Goal: Task Accomplishment & Management: Complete application form

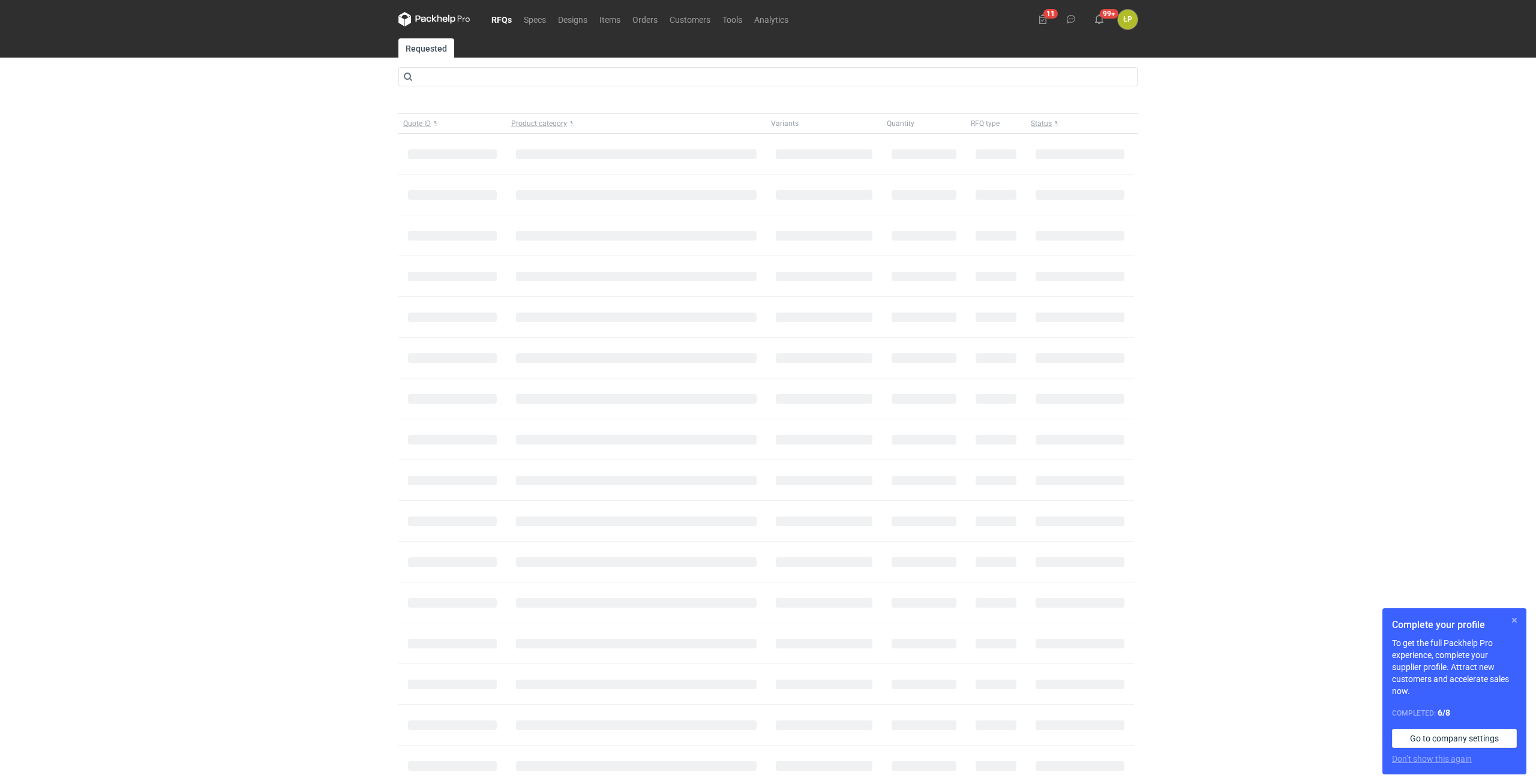
click at [758, 622] on button "button" at bounding box center [1514, 620] width 14 height 14
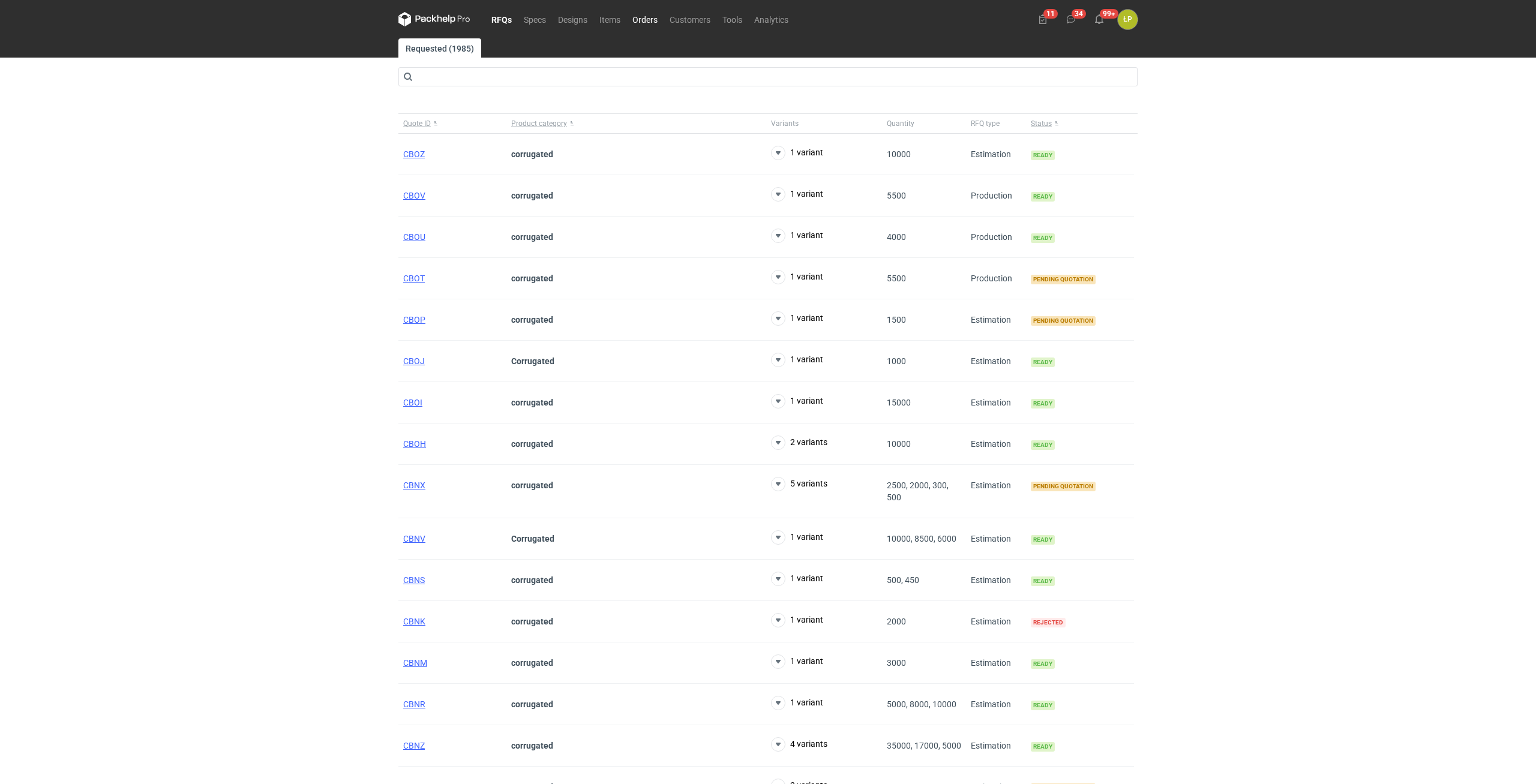
click at [645, 24] on link "Orders" at bounding box center [645, 19] width 37 height 14
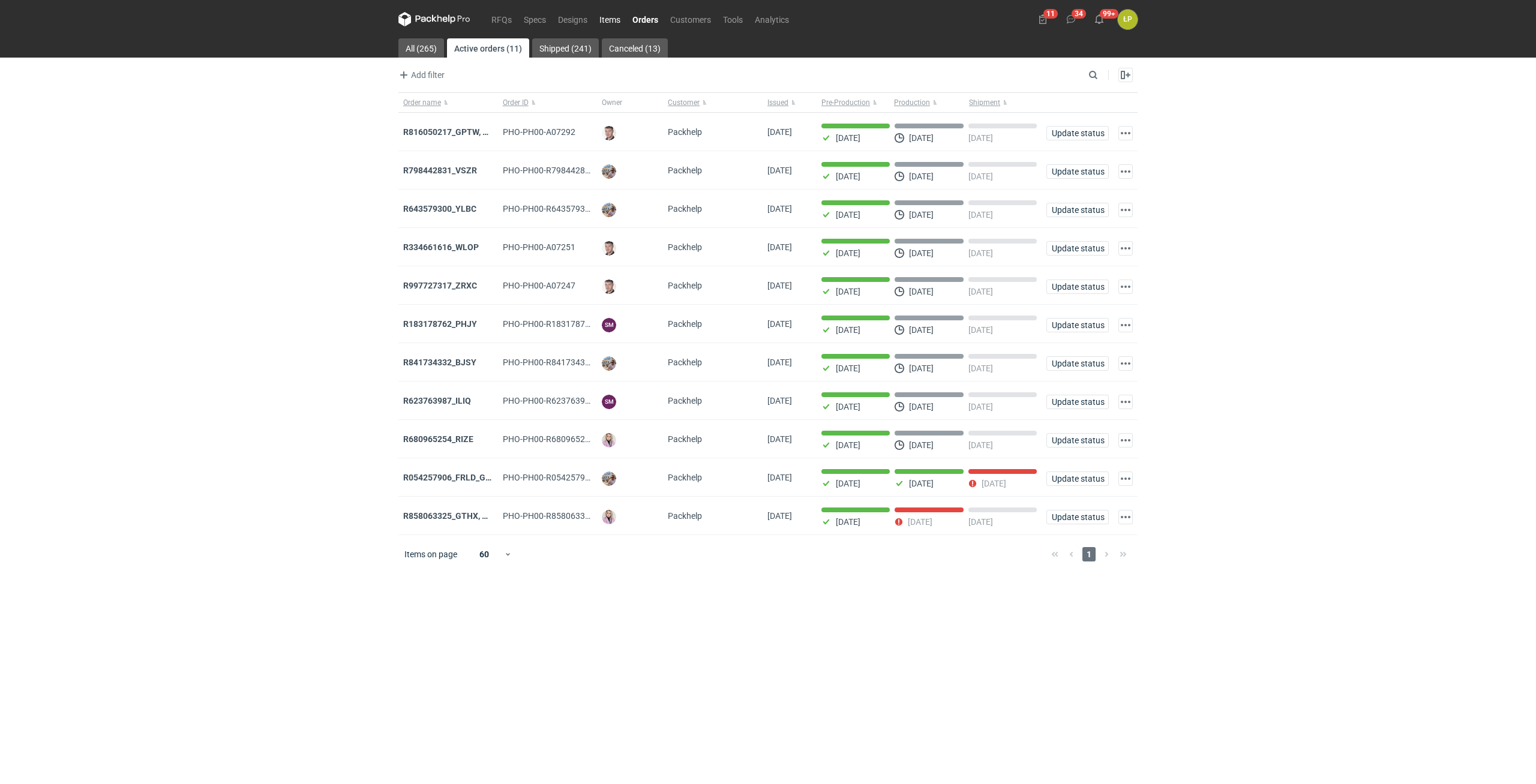
click at [603, 16] on link "Items" at bounding box center [610, 19] width 33 height 14
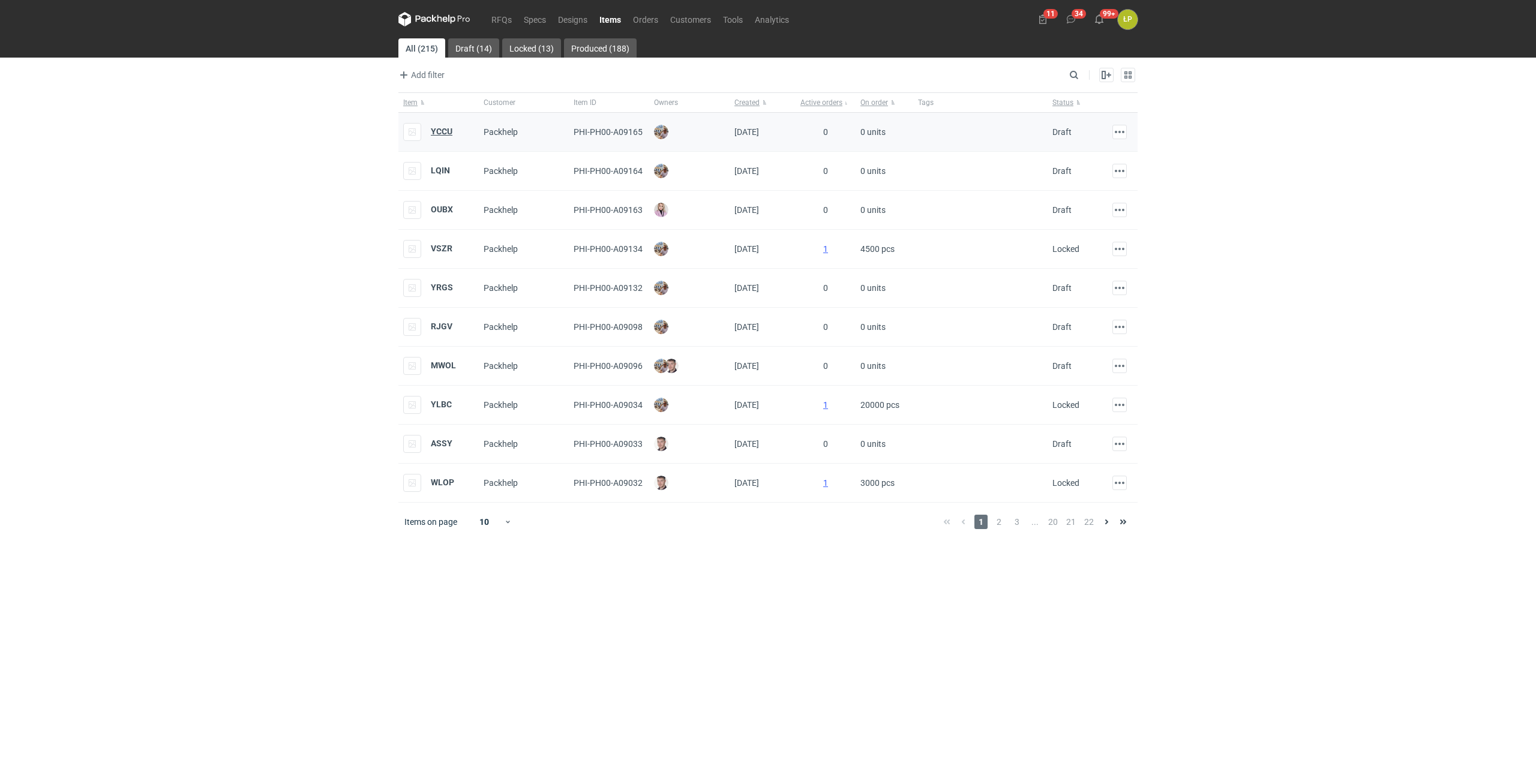
click at [443, 133] on strong "YCCU" at bounding box center [441, 131] width 21 height 9
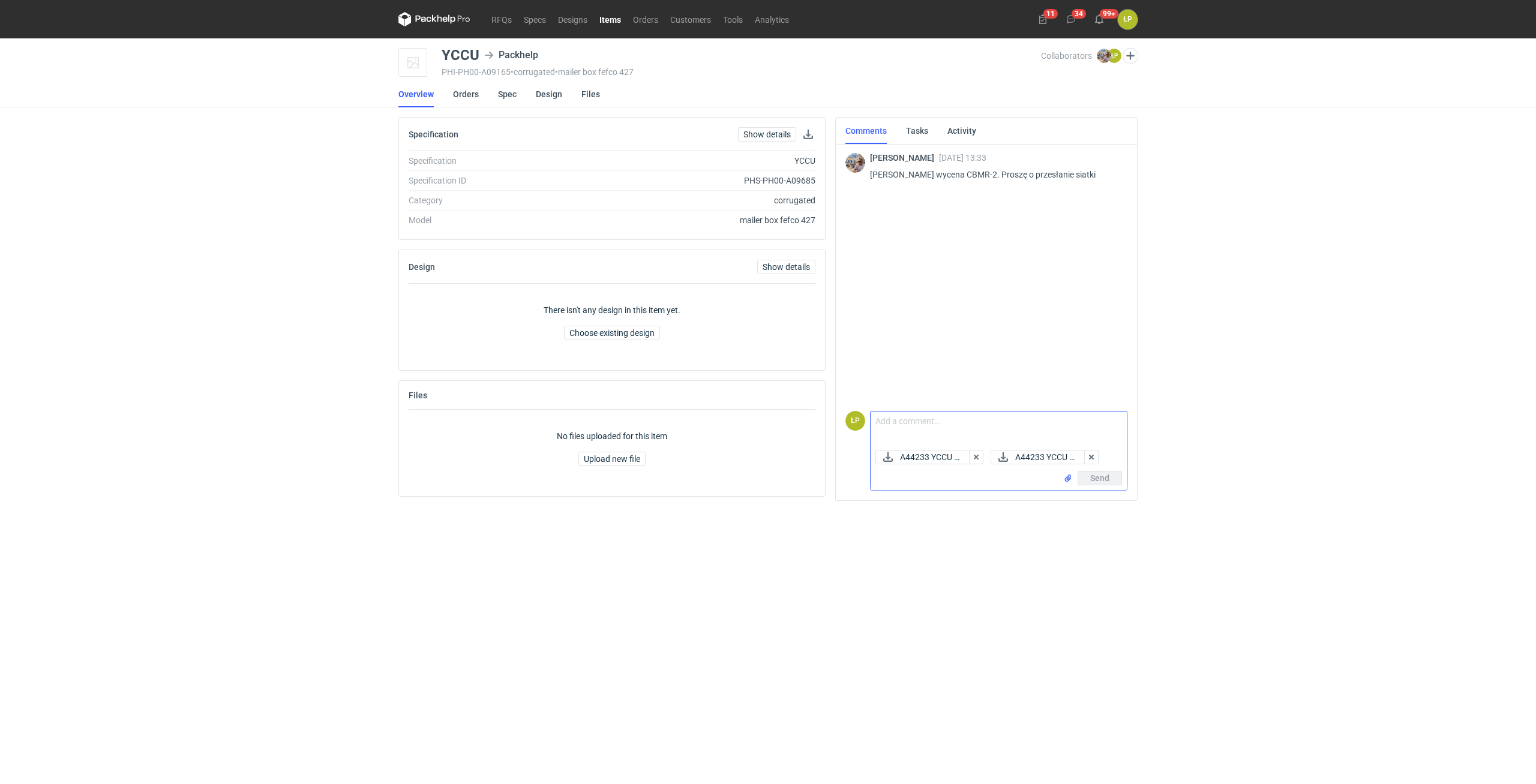
click at [758, 427] on textarea "Comment message" at bounding box center [999, 429] width 256 height 34
type textarea "S"
type textarea "siatki w załączniku."
click at [758, 476] on button "Send" at bounding box center [1099, 478] width 44 height 14
click at [490, 19] on link "RFQs" at bounding box center [502, 19] width 32 height 14
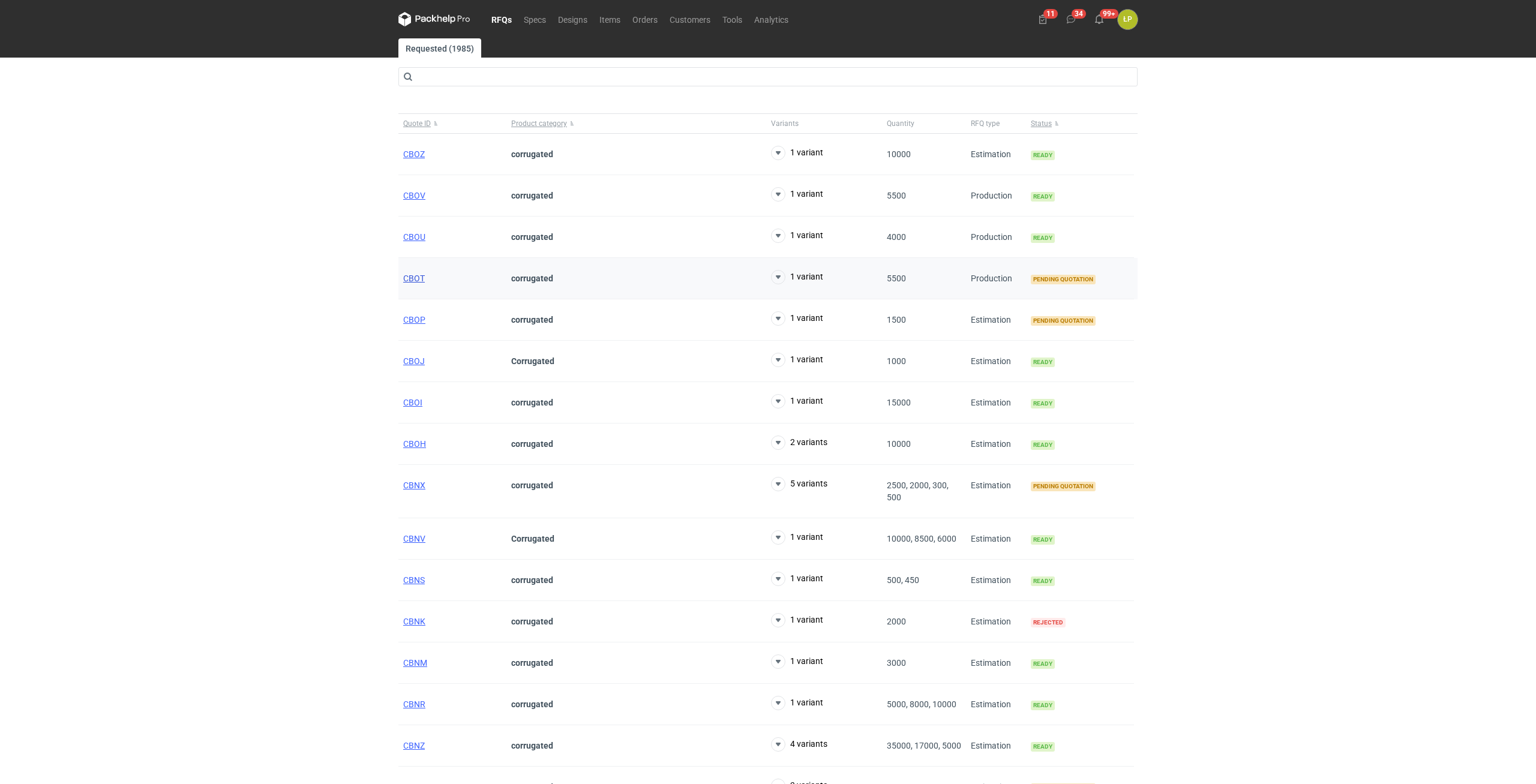
click at [410, 281] on span "CBOT" at bounding box center [414, 278] width 21 height 9
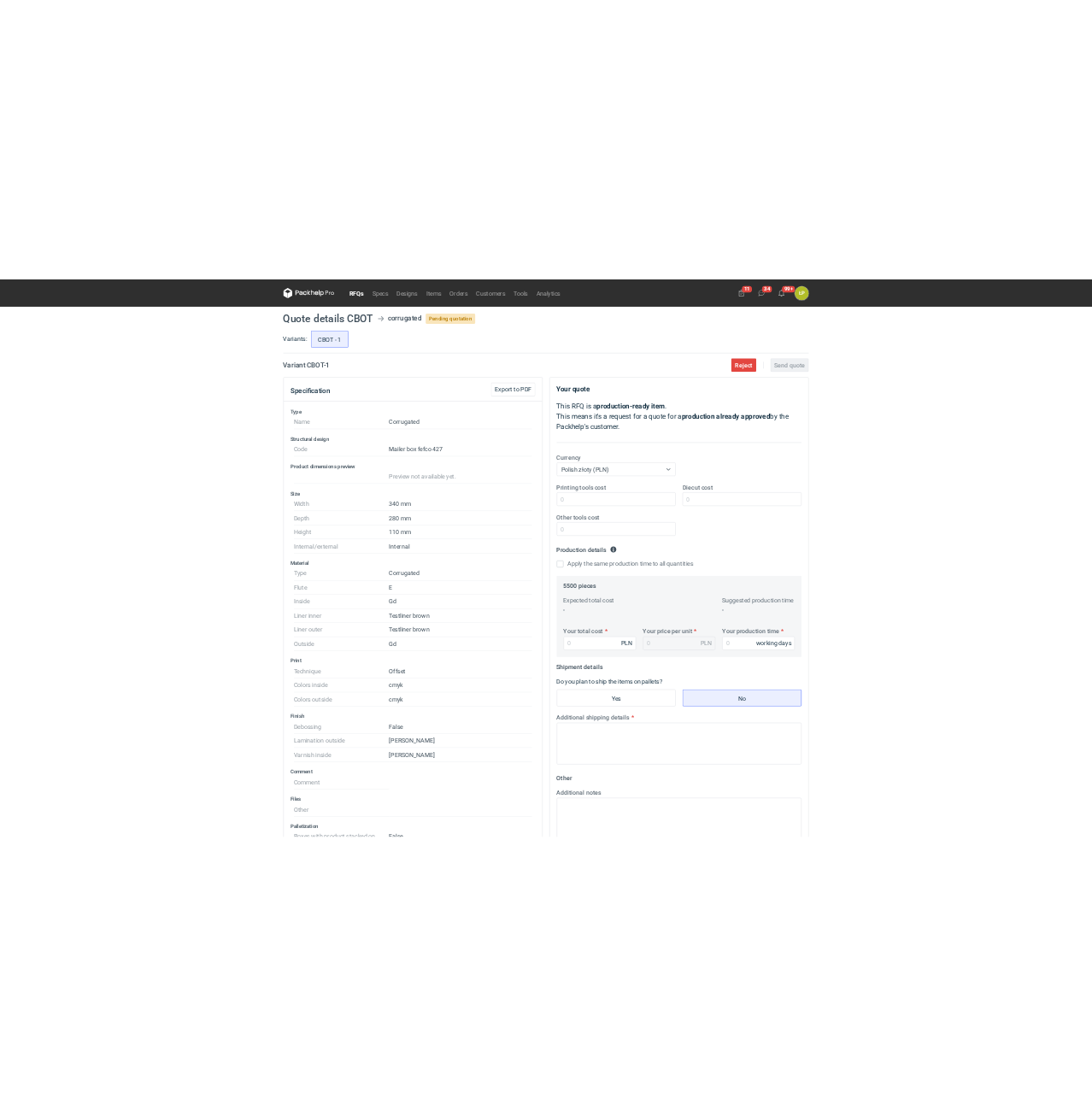
scroll to position [145, 0]
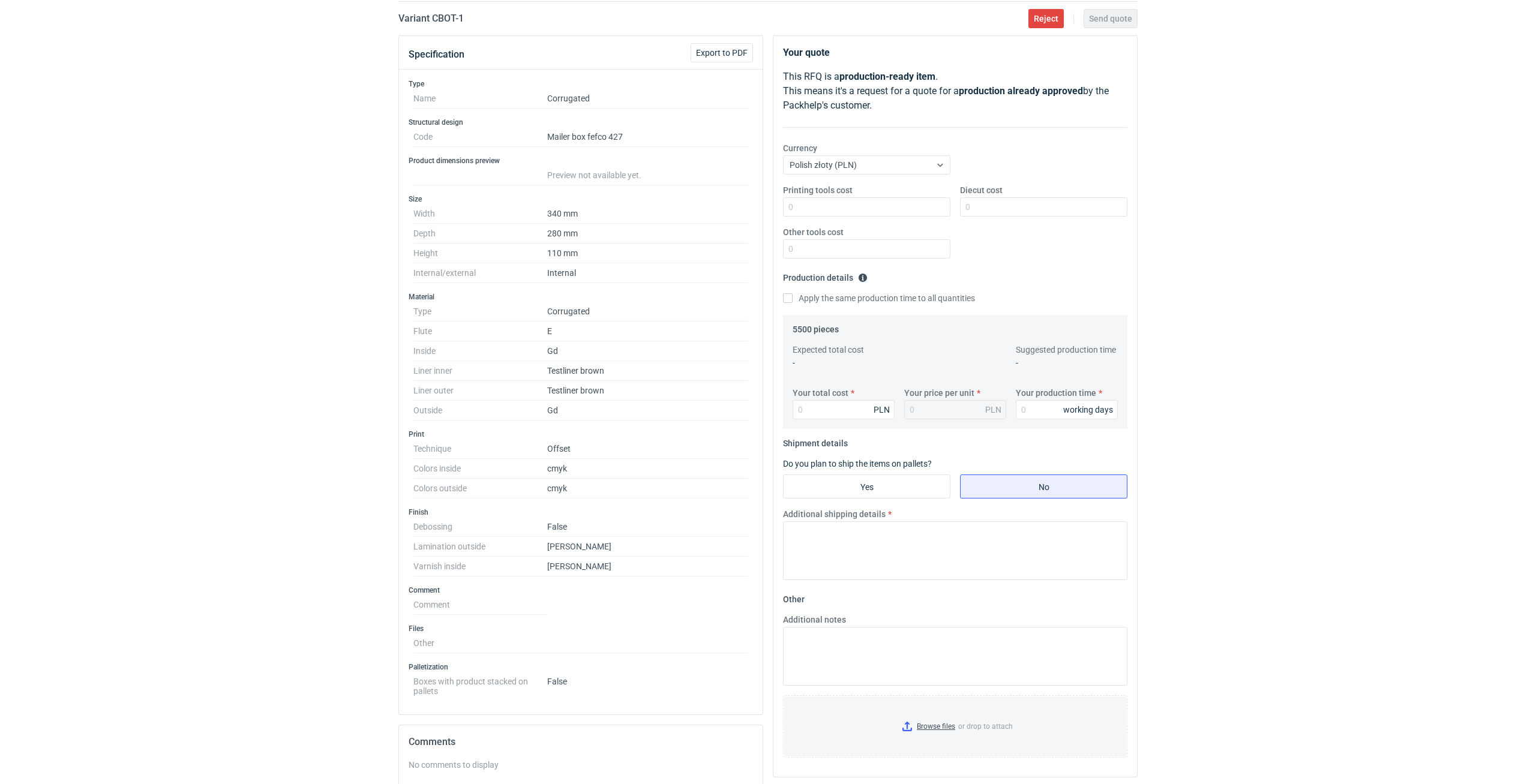
click at [758, 317] on div "RFQs Specs Designs Items Orders Customers Tools Analytics 11 34 99+ ŁP Łukasz P…" at bounding box center [768, 290] width 1536 height 784
click at [758, 319] on div "RFQs Specs Designs Items Orders Customers Tools Analytics 11 34 99+ ŁP Łukasz P…" at bounding box center [768, 290] width 1536 height 784
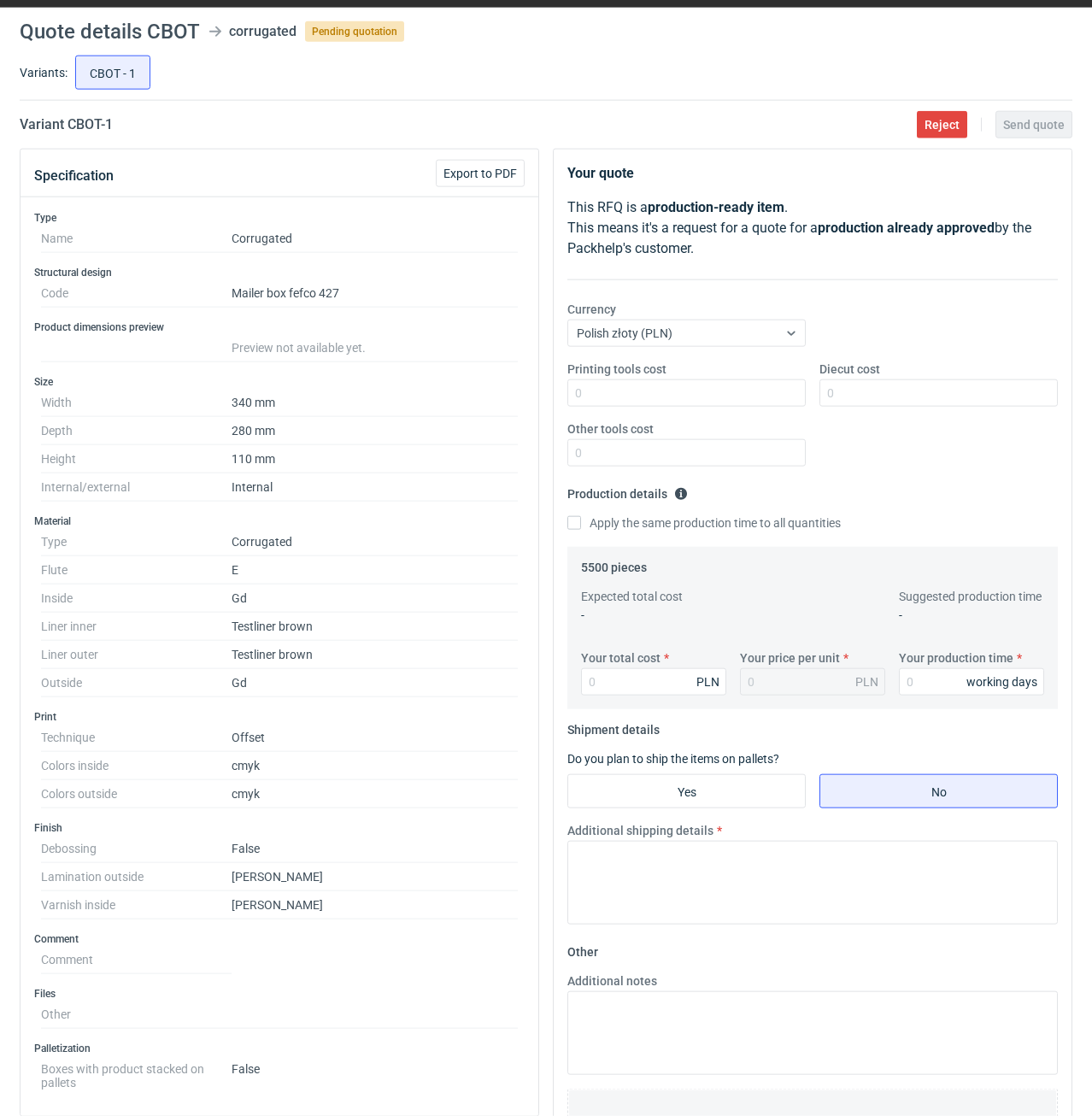
scroll to position [0, 0]
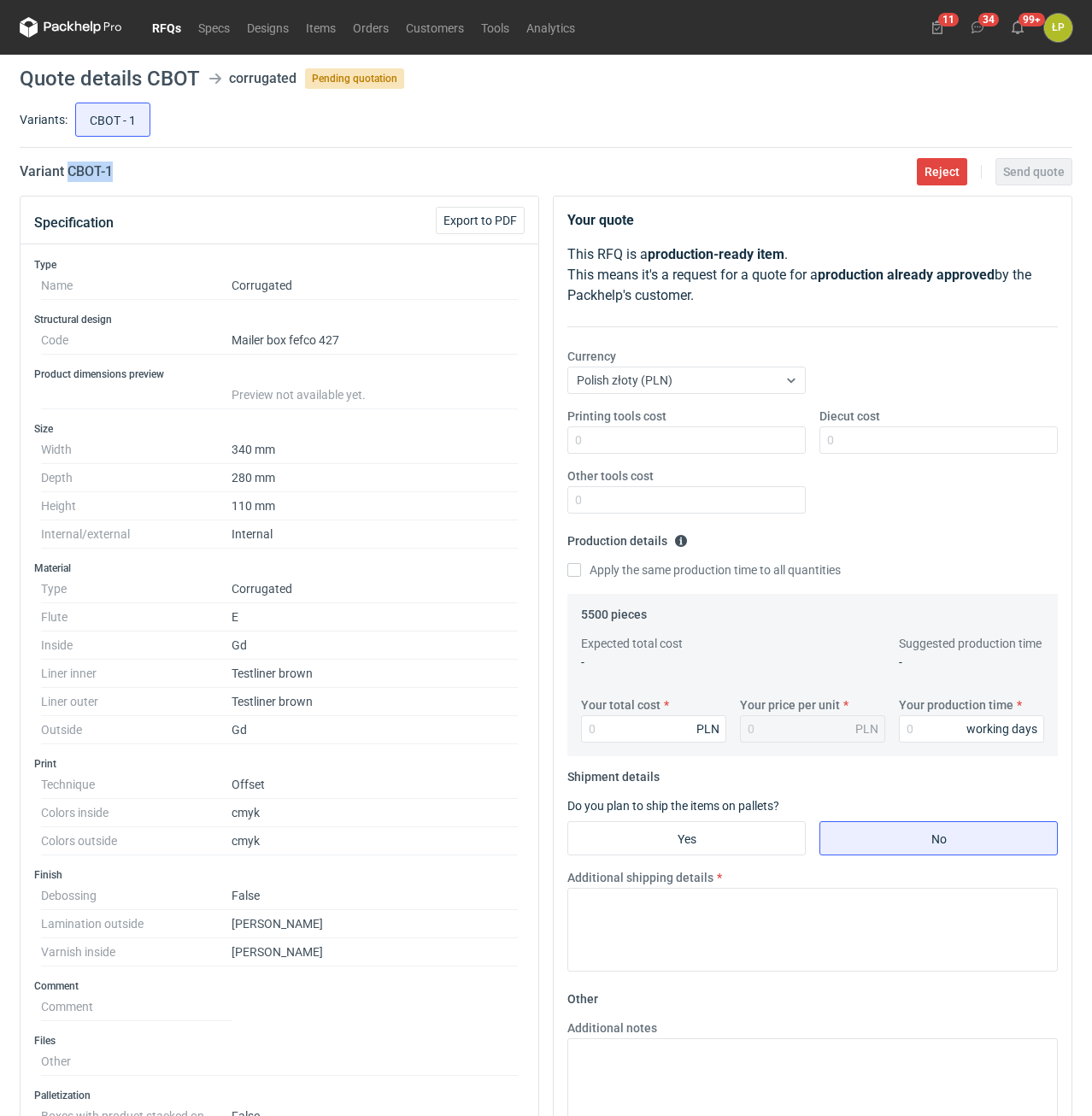
drag, startPoint x: 114, startPoint y: 177, endPoint x: 69, endPoint y: 182, distance: 45.3
click at [69, 182] on main "Quote details CBOT corrugated Pending quotation Variants: CBOT - 1 Variant CBOT…" at bounding box center [546, 821] width 1066 height 1533
copy h2 "CBOT - 1"
click at [713, 442] on input "Printing tools cost" at bounding box center [687, 440] width 239 height 28
type input "0"
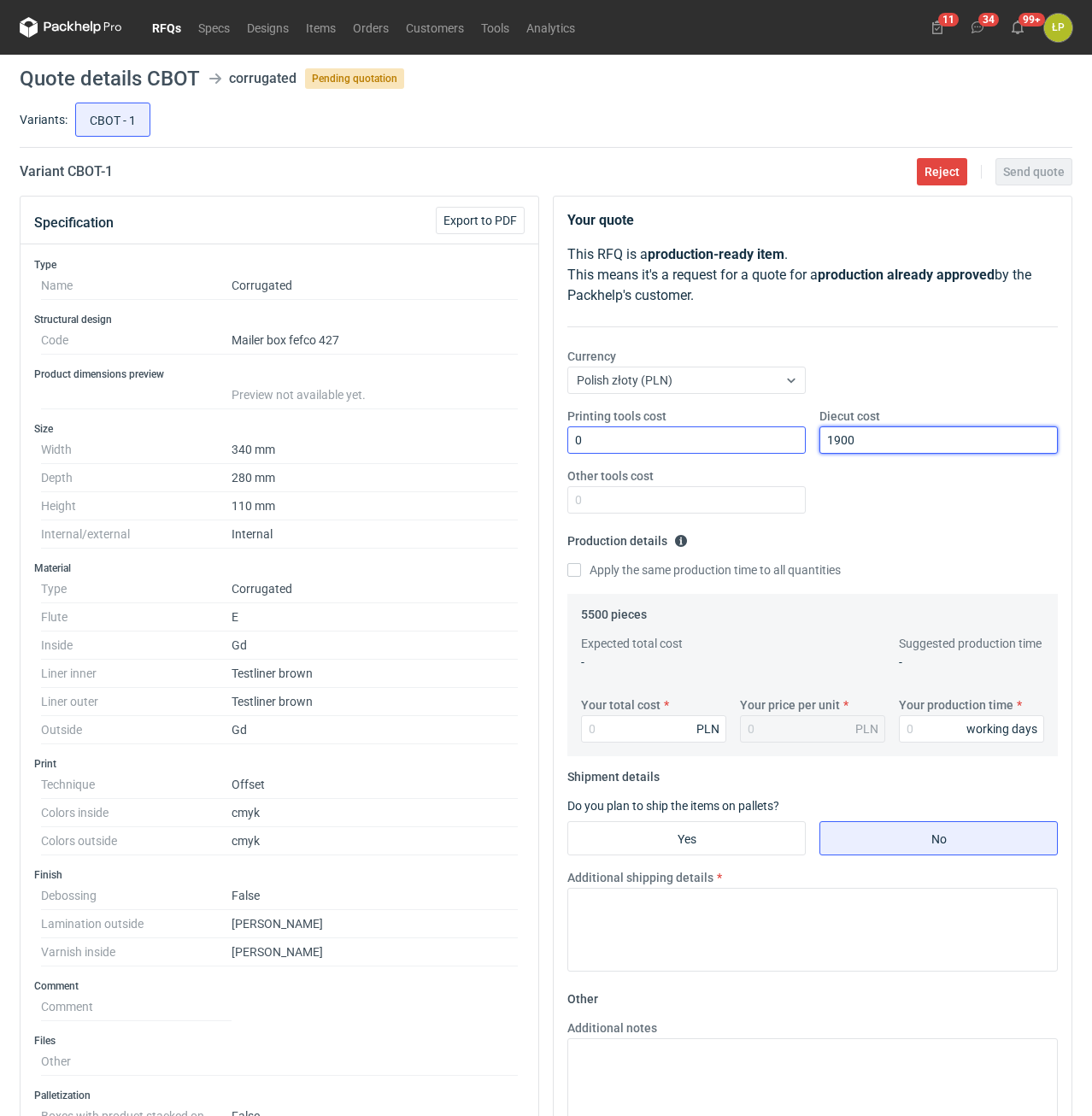
type input "1900"
type input "0"
click at [681, 734] on input "Your total cost" at bounding box center [653, 729] width 145 height 28
type input "34"
type input "0.01"
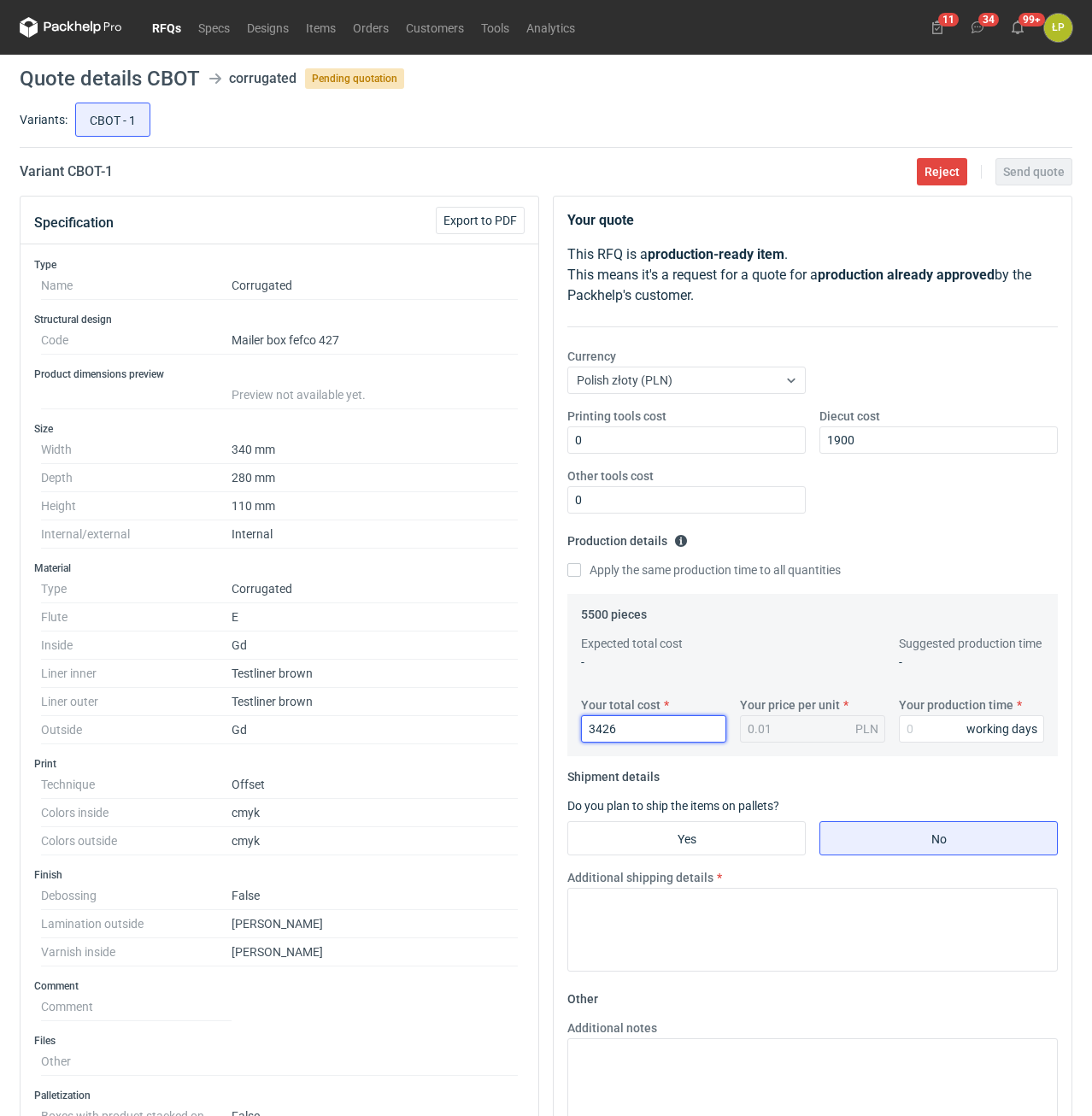
type input "34265"
type input "6.23"
type input "34265"
type input "15"
click at [640, 826] on input "Yes" at bounding box center [687, 838] width 237 height 32
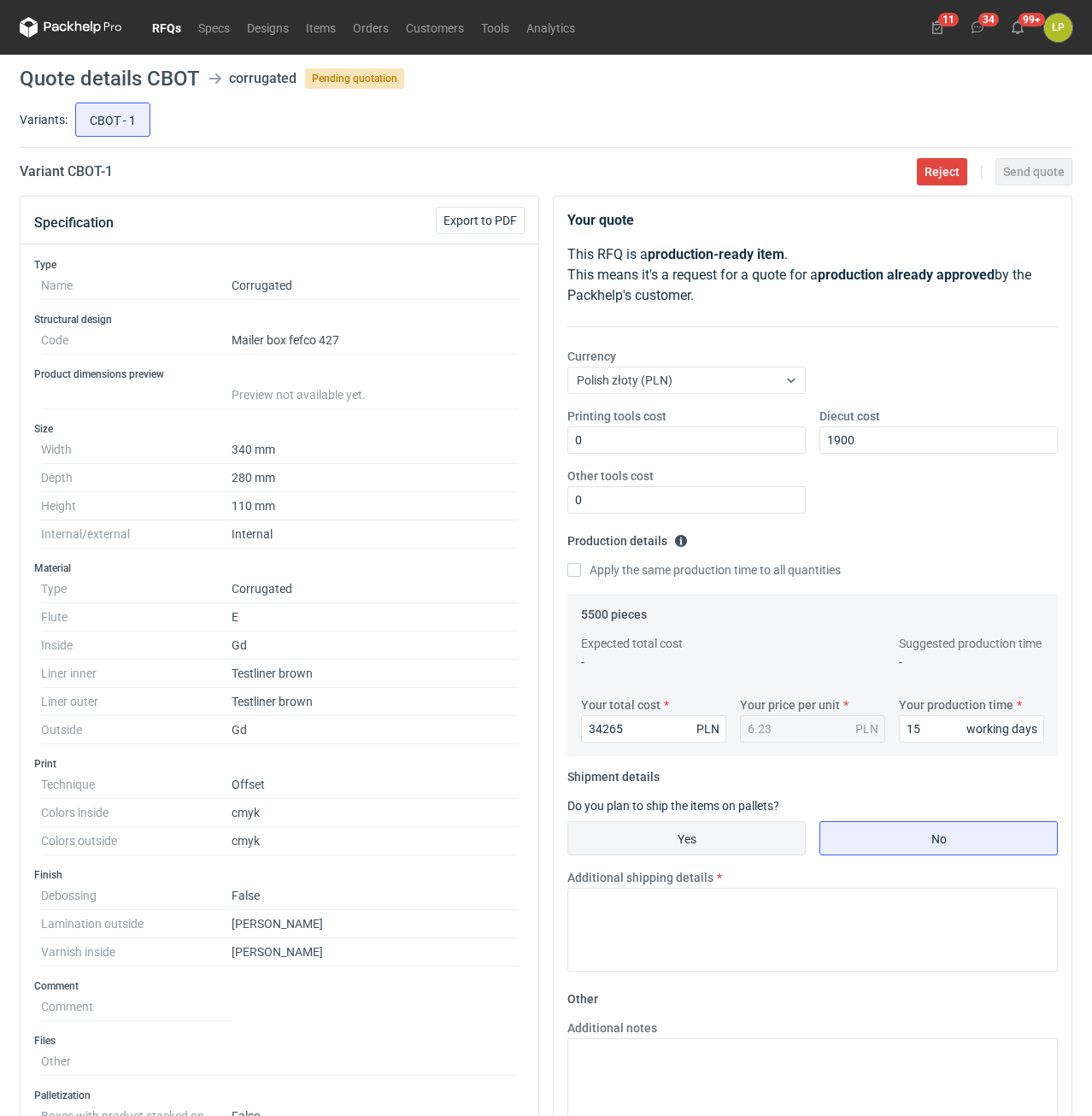
radio input "true"
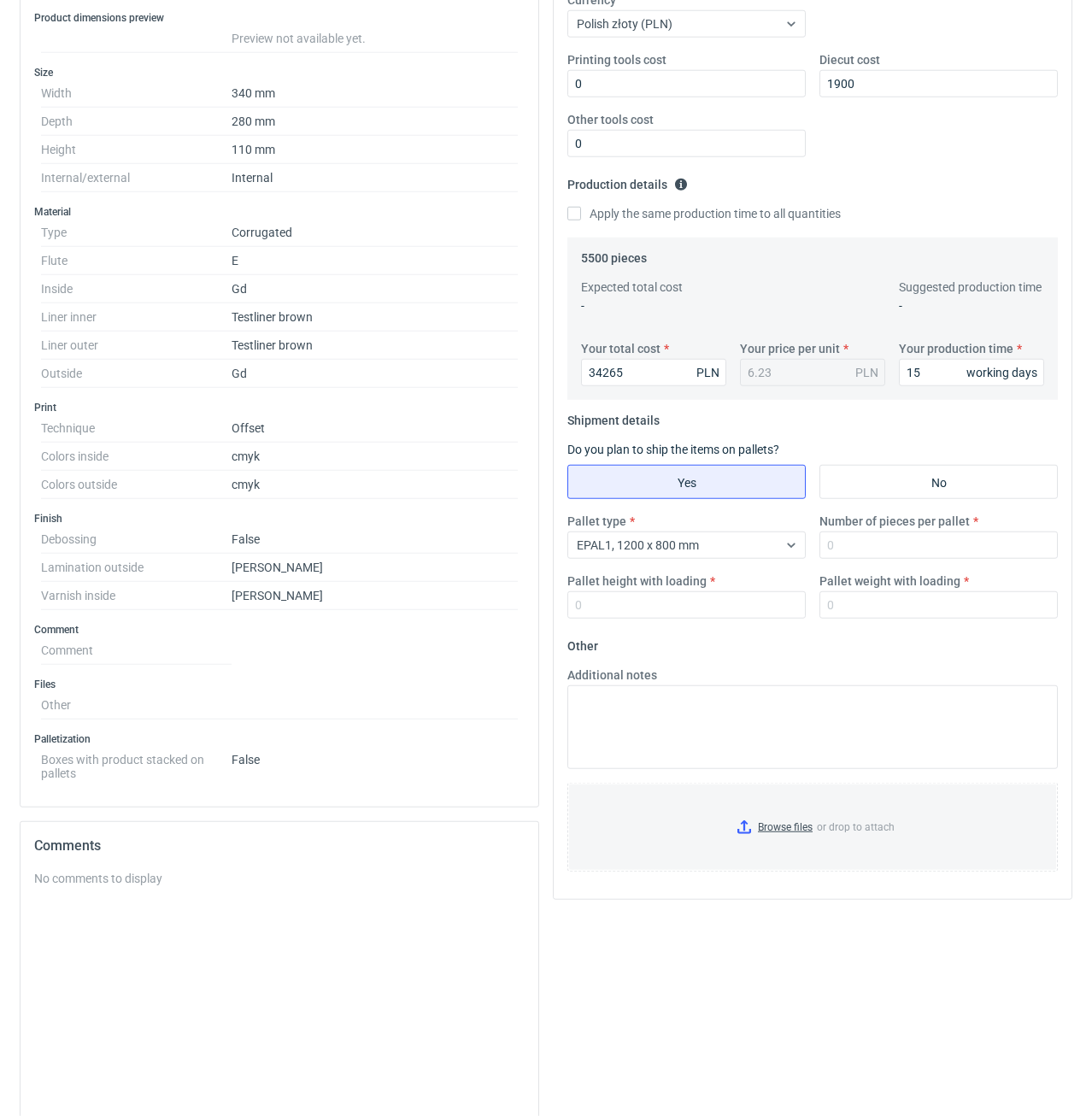
scroll to position [436, 0]
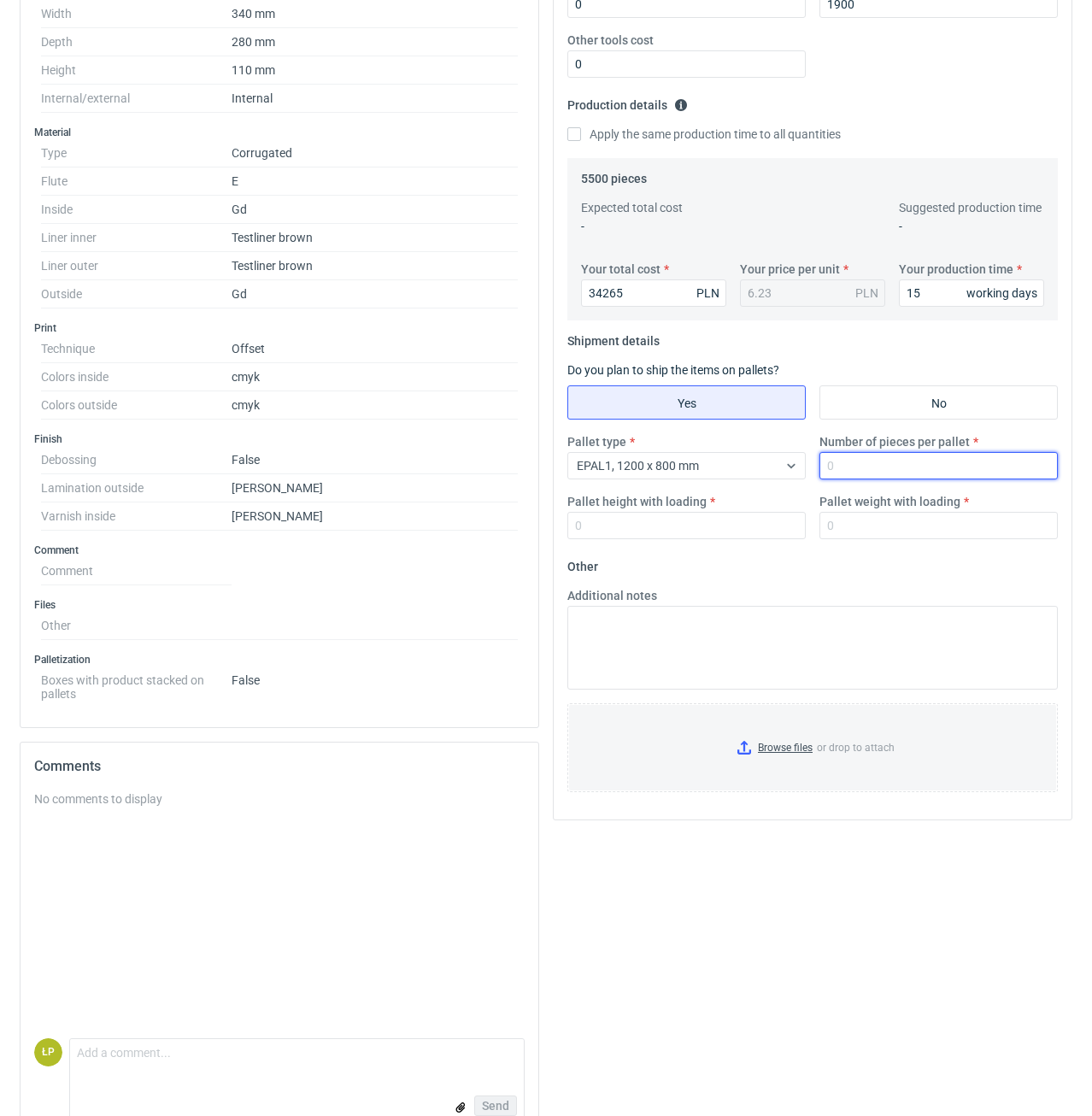
click at [872, 480] on input "Number of pieces per pallet" at bounding box center [939, 465] width 239 height 28
type input "800"
type input "1800"
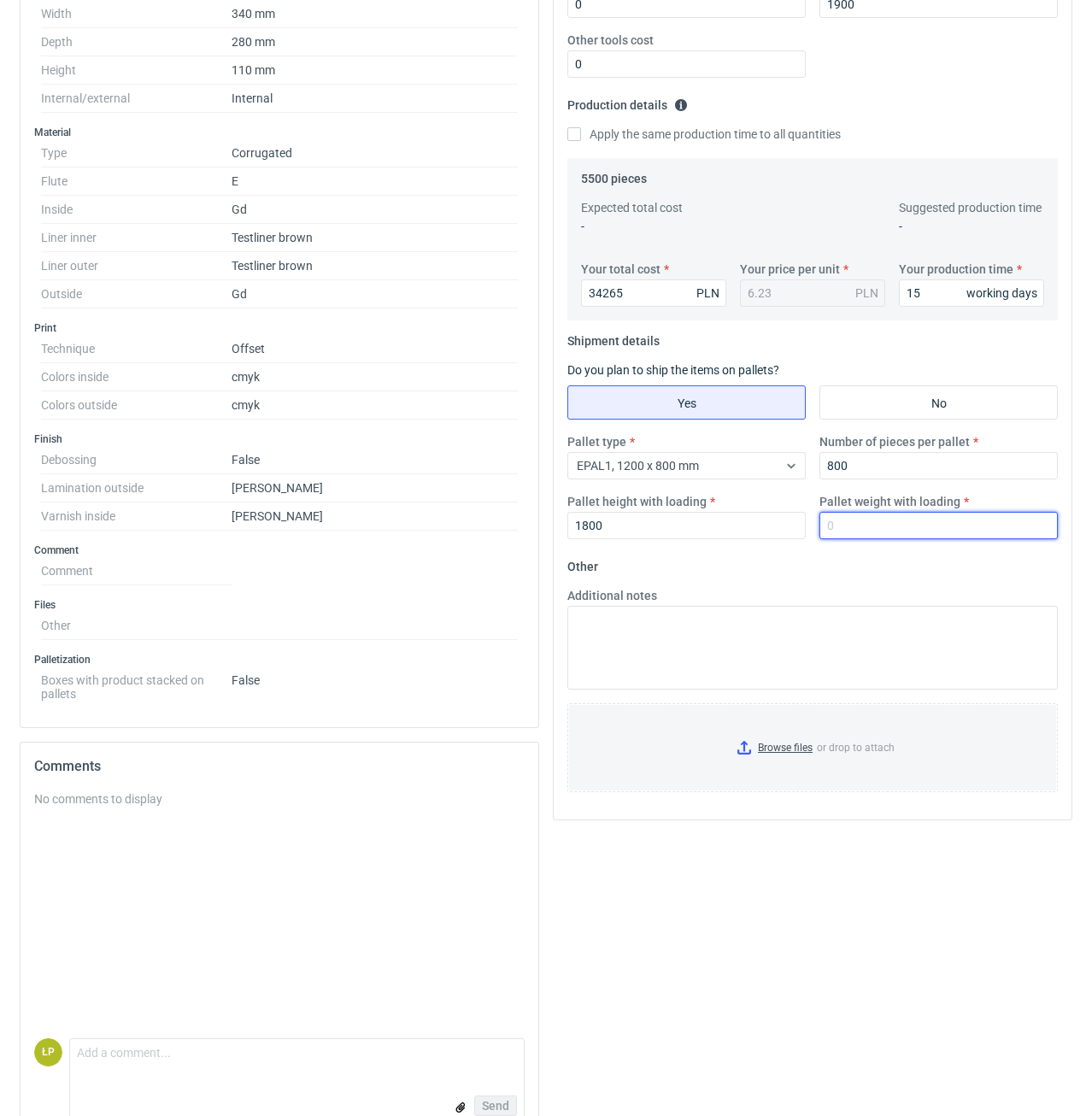
click at [849, 526] on input "Pallet weight with loading" at bounding box center [939, 526] width 239 height 28
type input "490"
click at [926, 566] on fieldset "Other Additional notes Browse files or drop to attach" at bounding box center [812, 679] width 490 height 253
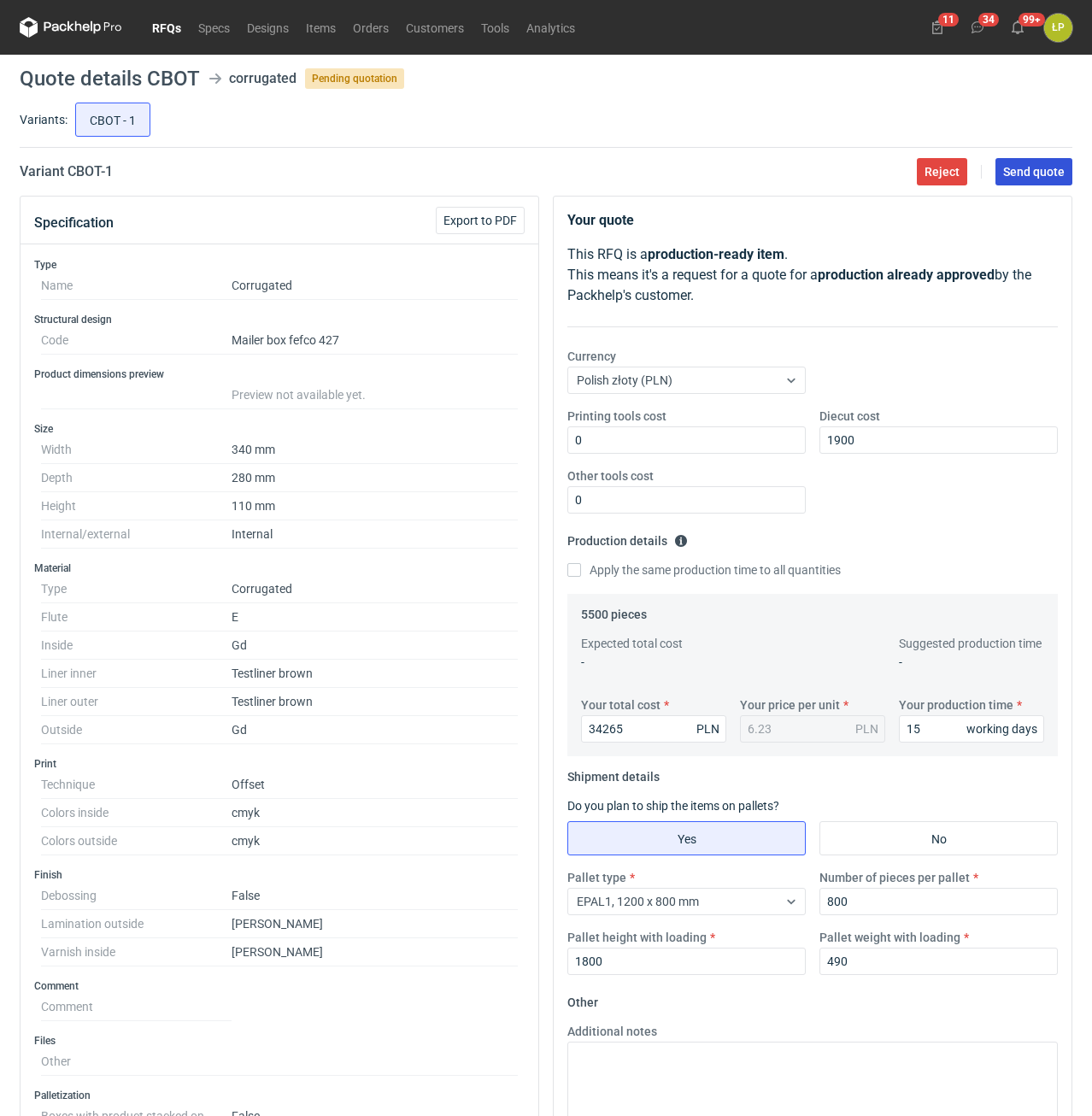
click at [1018, 174] on span "Send quote" at bounding box center [1034, 172] width 61 height 12
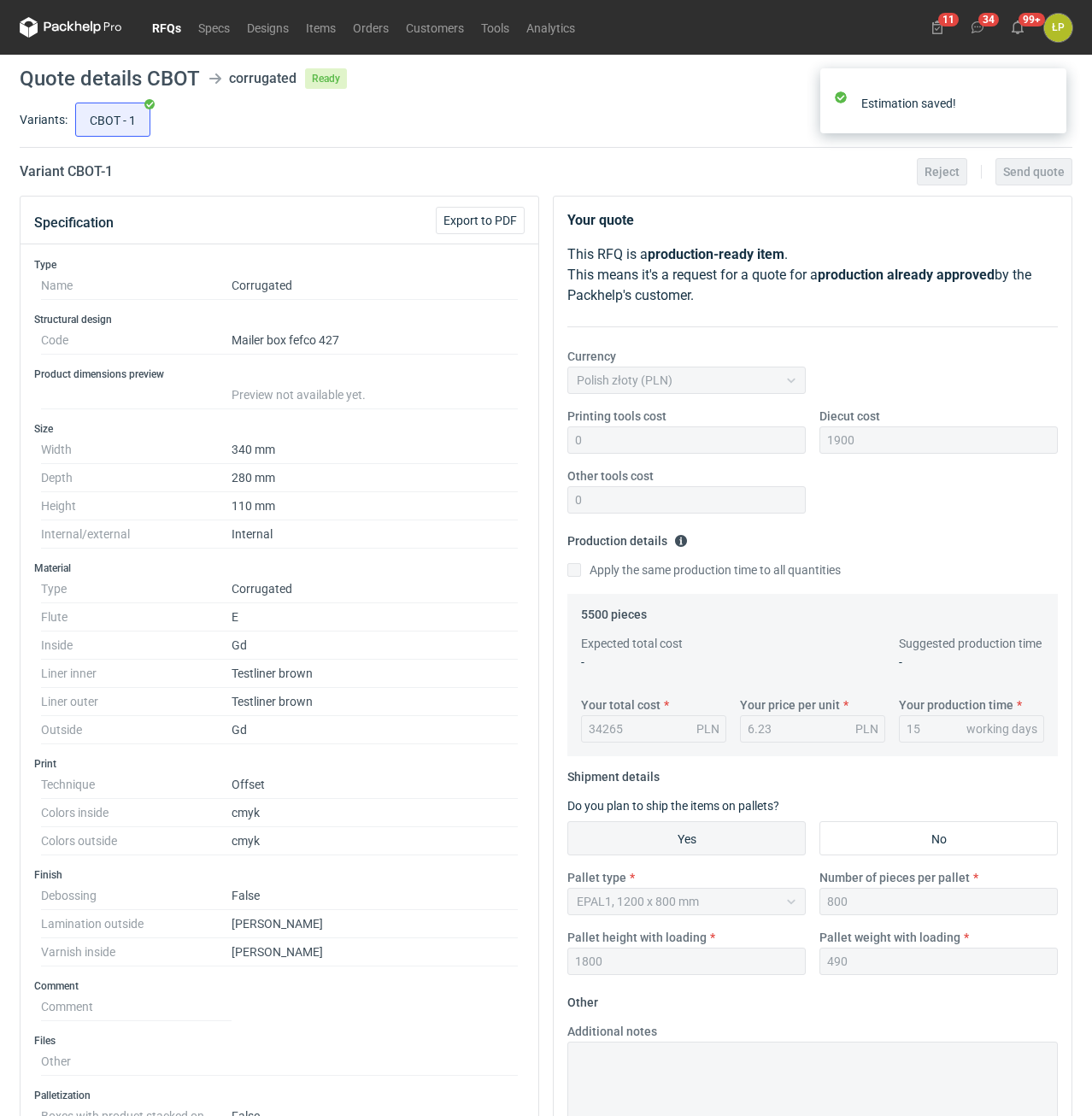
click at [183, 29] on link "RFQs" at bounding box center [166, 27] width 46 height 20
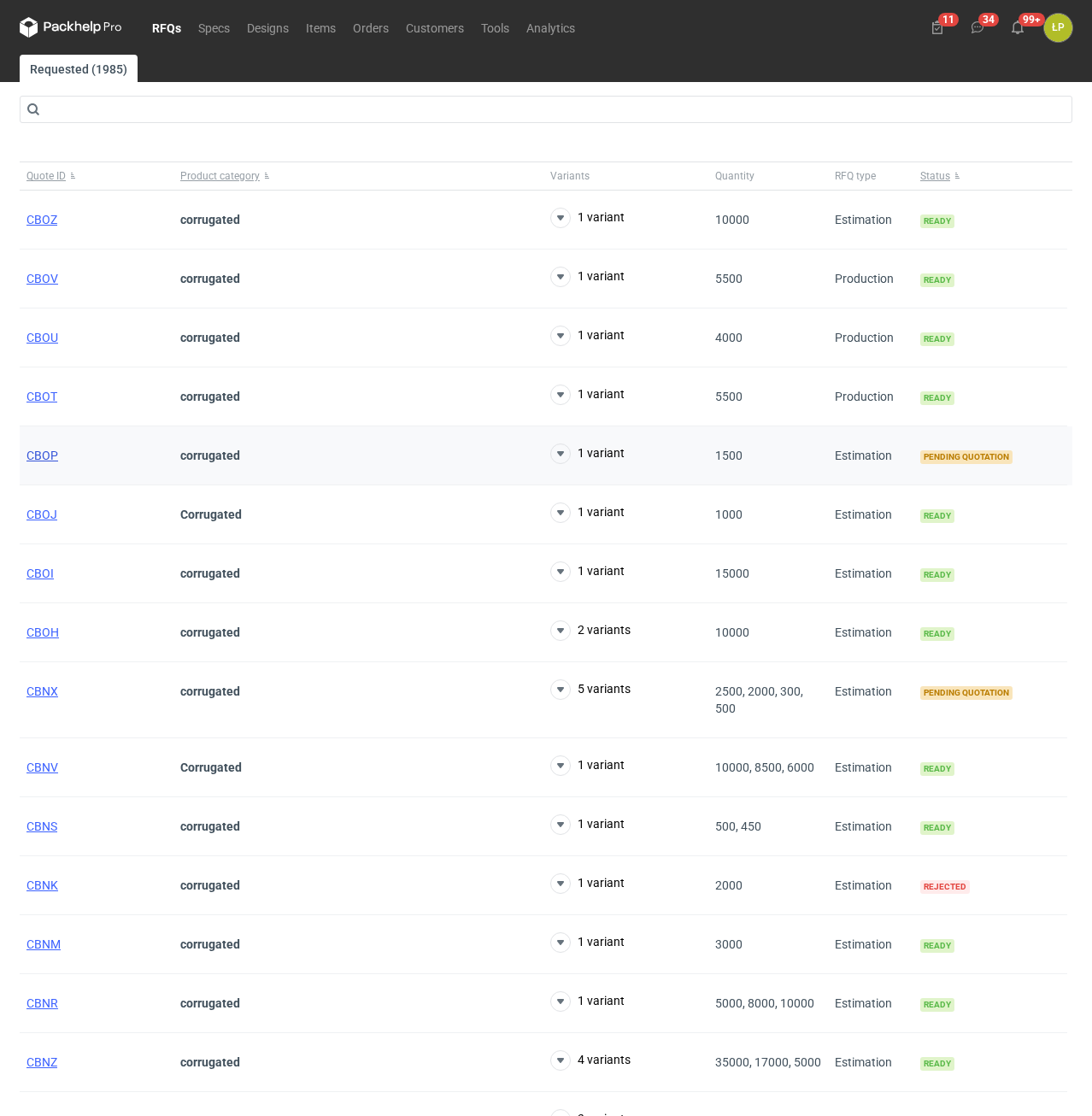
click at [44, 449] on span "CBOP" at bounding box center [42, 456] width 32 height 13
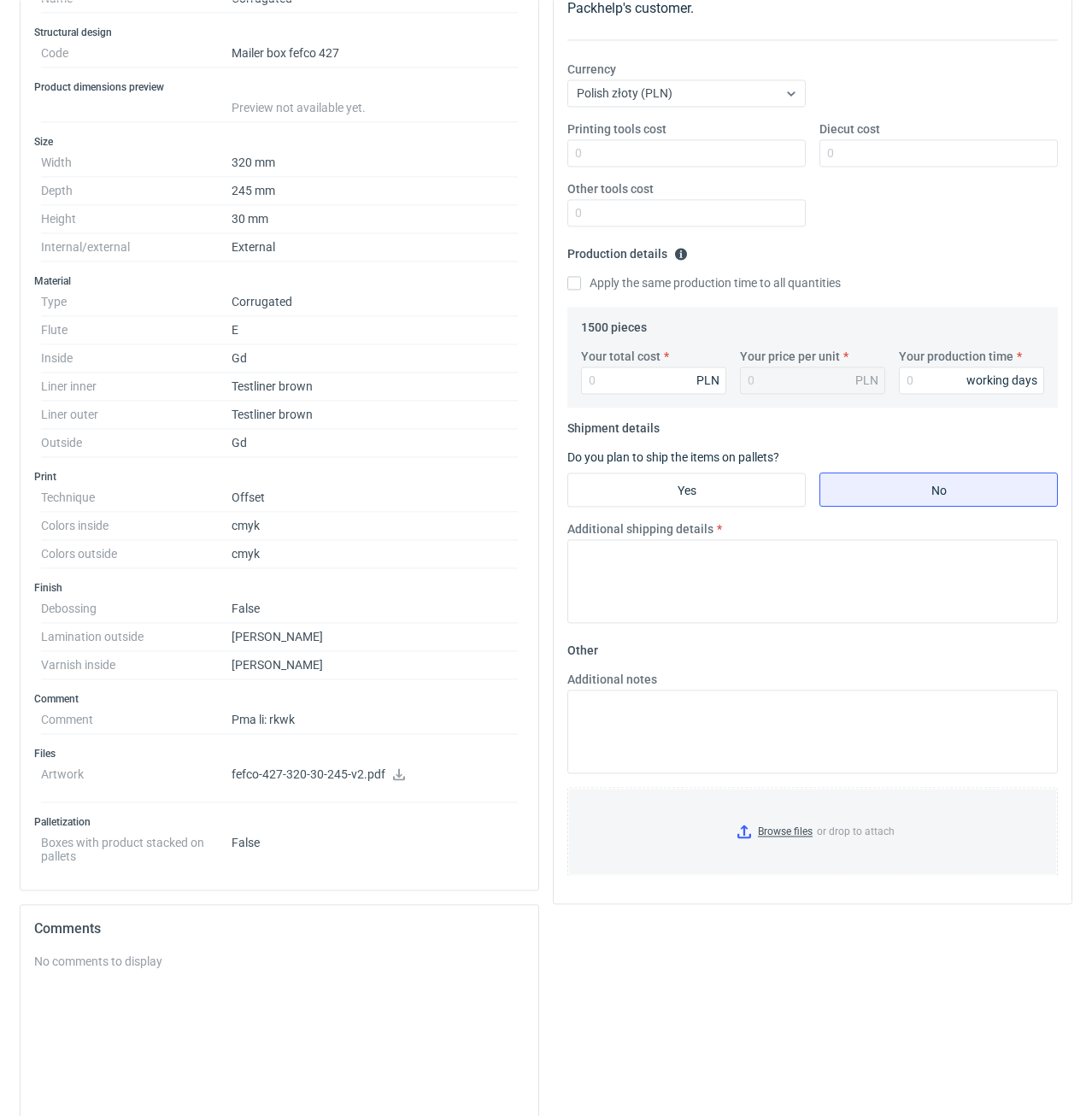
scroll to position [290, 0]
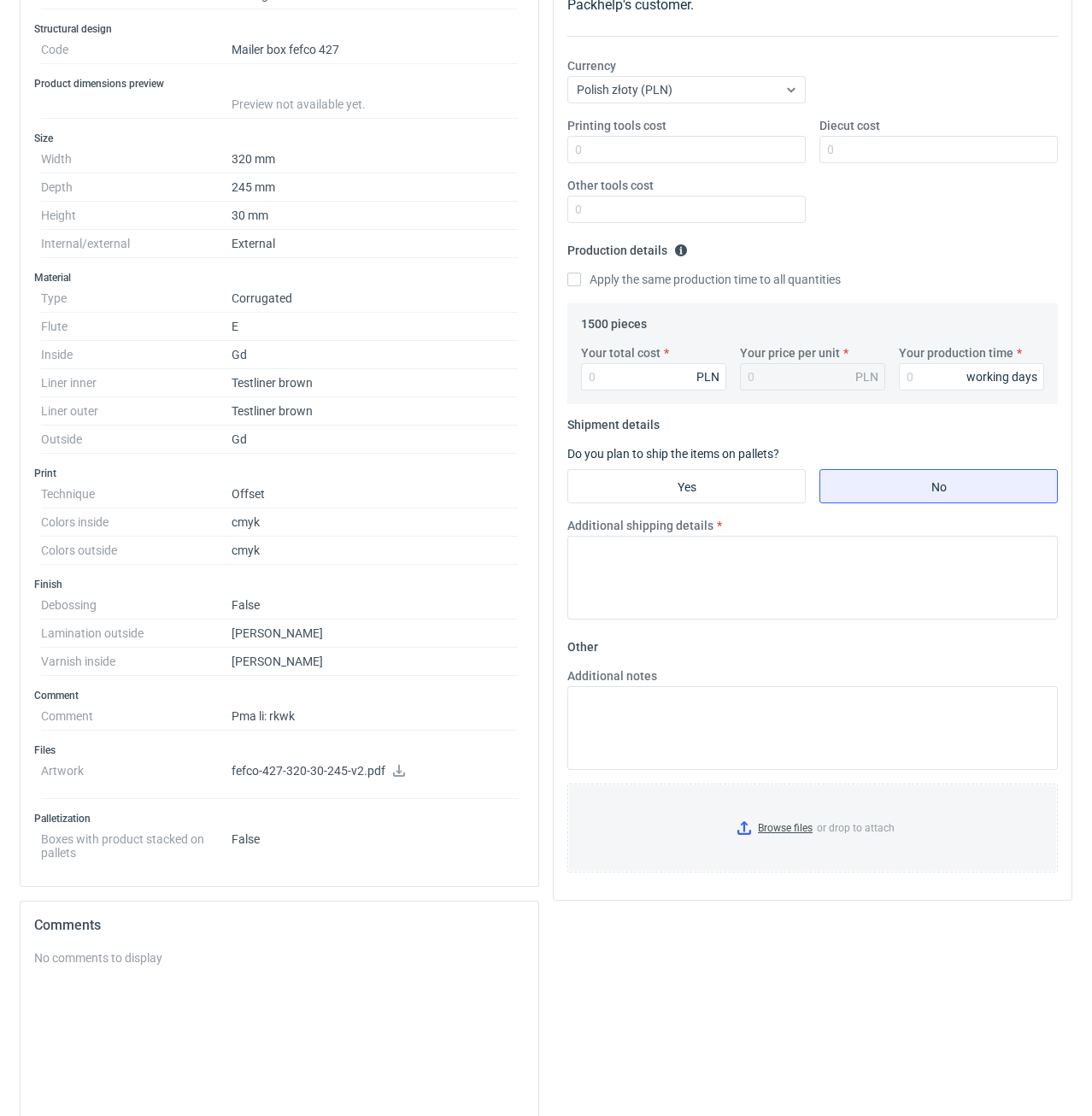
click at [395, 769] on icon at bounding box center [399, 770] width 13 height 12
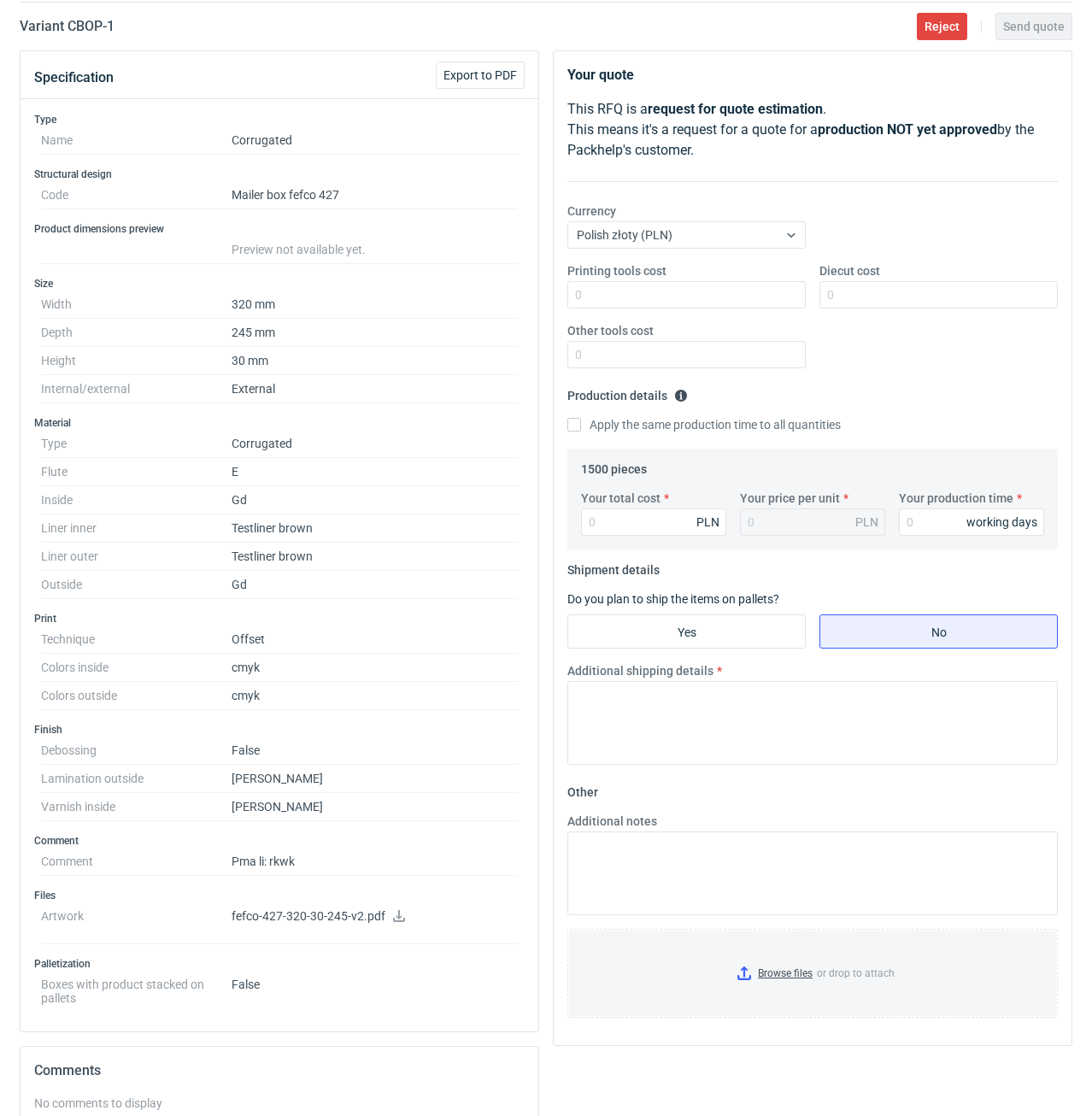
scroll to position [0, 0]
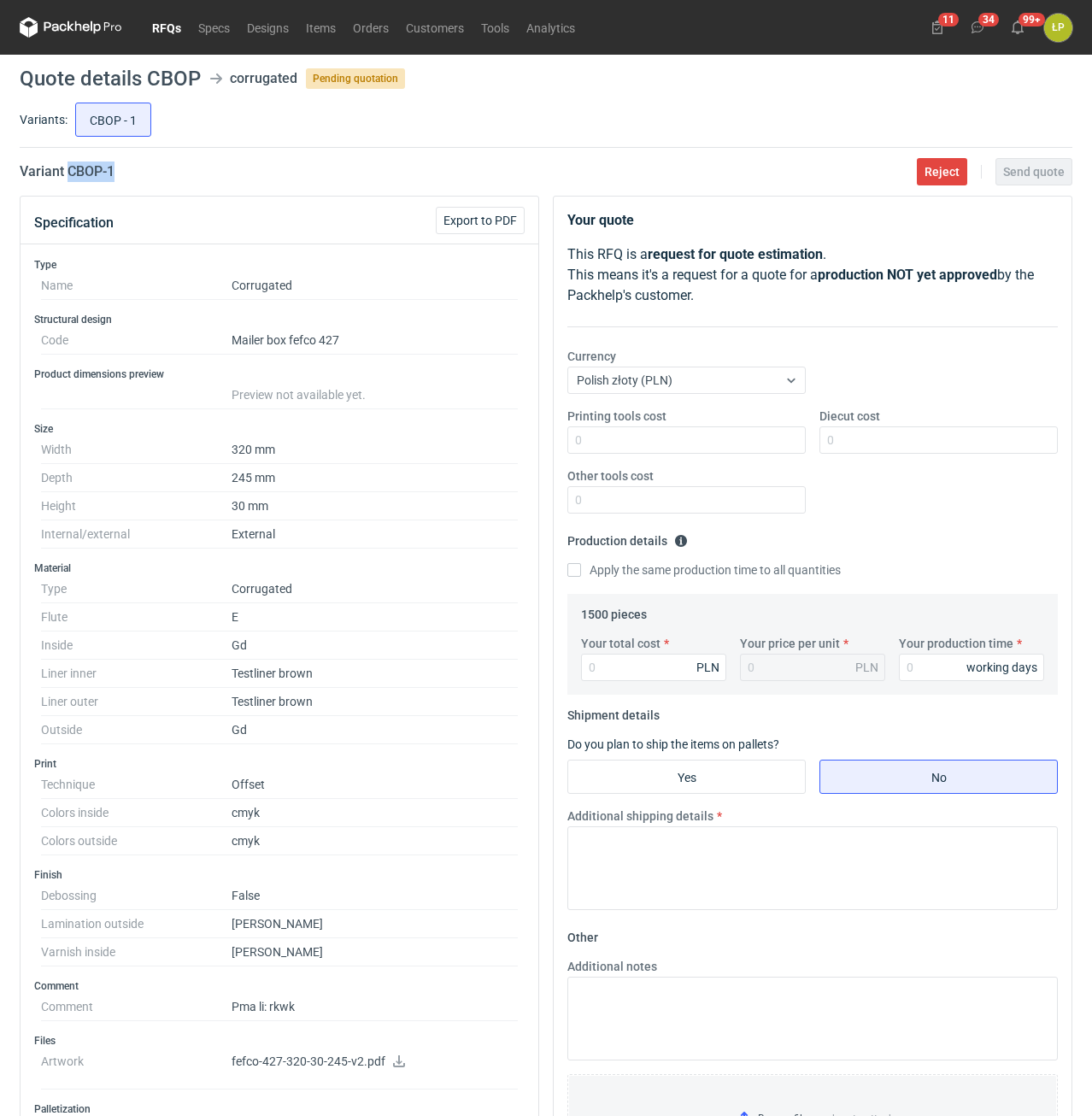
drag, startPoint x: 118, startPoint y: 185, endPoint x: 69, endPoint y: 182, distance: 49.1
click at [69, 182] on main "Quote details CBOP corrugated Pending quotation Variants: CBOP - 1 Variant CBOP…" at bounding box center [546, 827] width 1066 height 1547
click at [631, 435] on input "Printing tools cost" at bounding box center [687, 440] width 239 height 28
type input "0"
type input "2100"
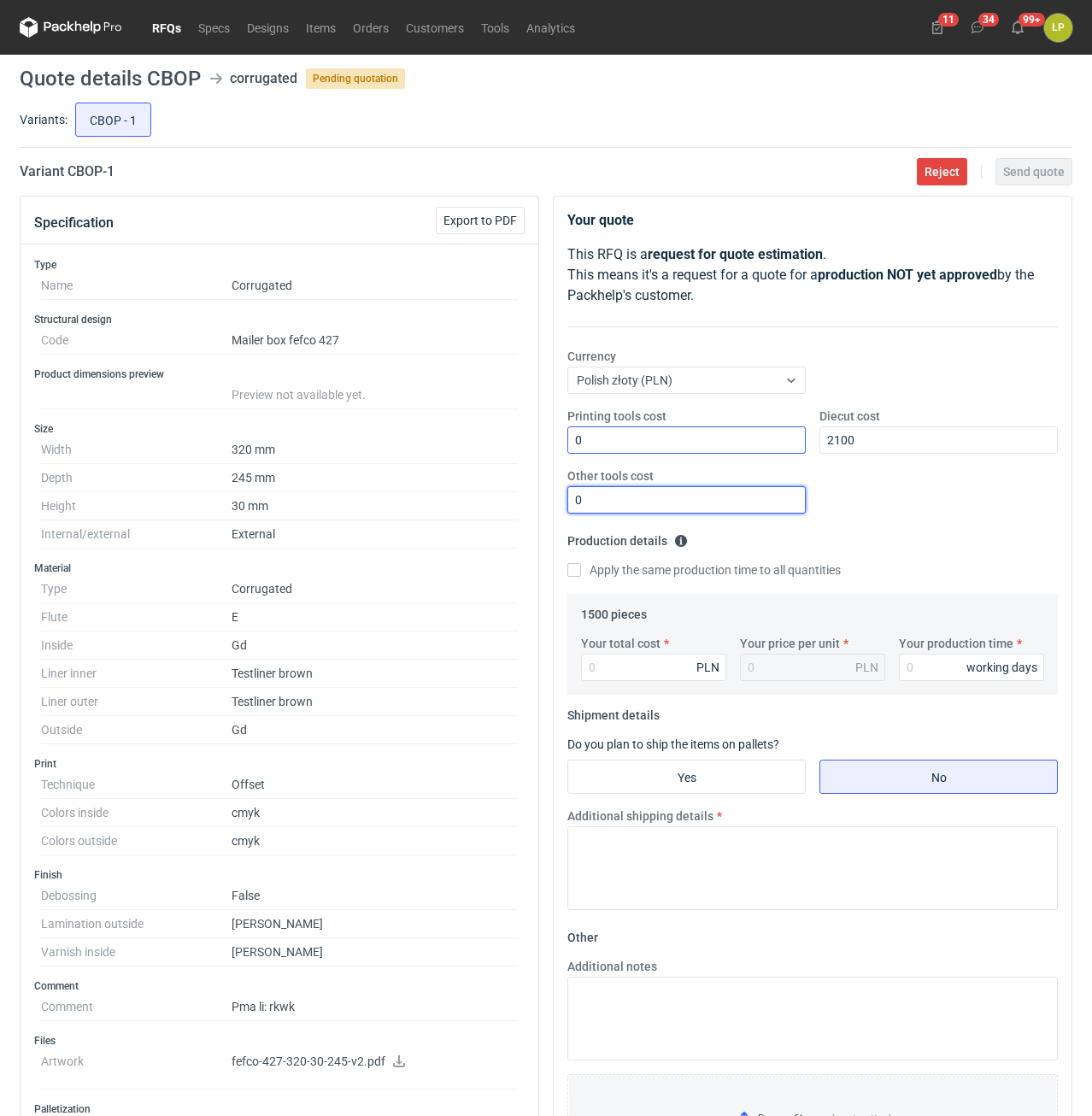
type input "0"
type input "6840"
type input "4.56"
type input "15"
click at [674, 769] on input "Yes" at bounding box center [687, 777] width 237 height 32
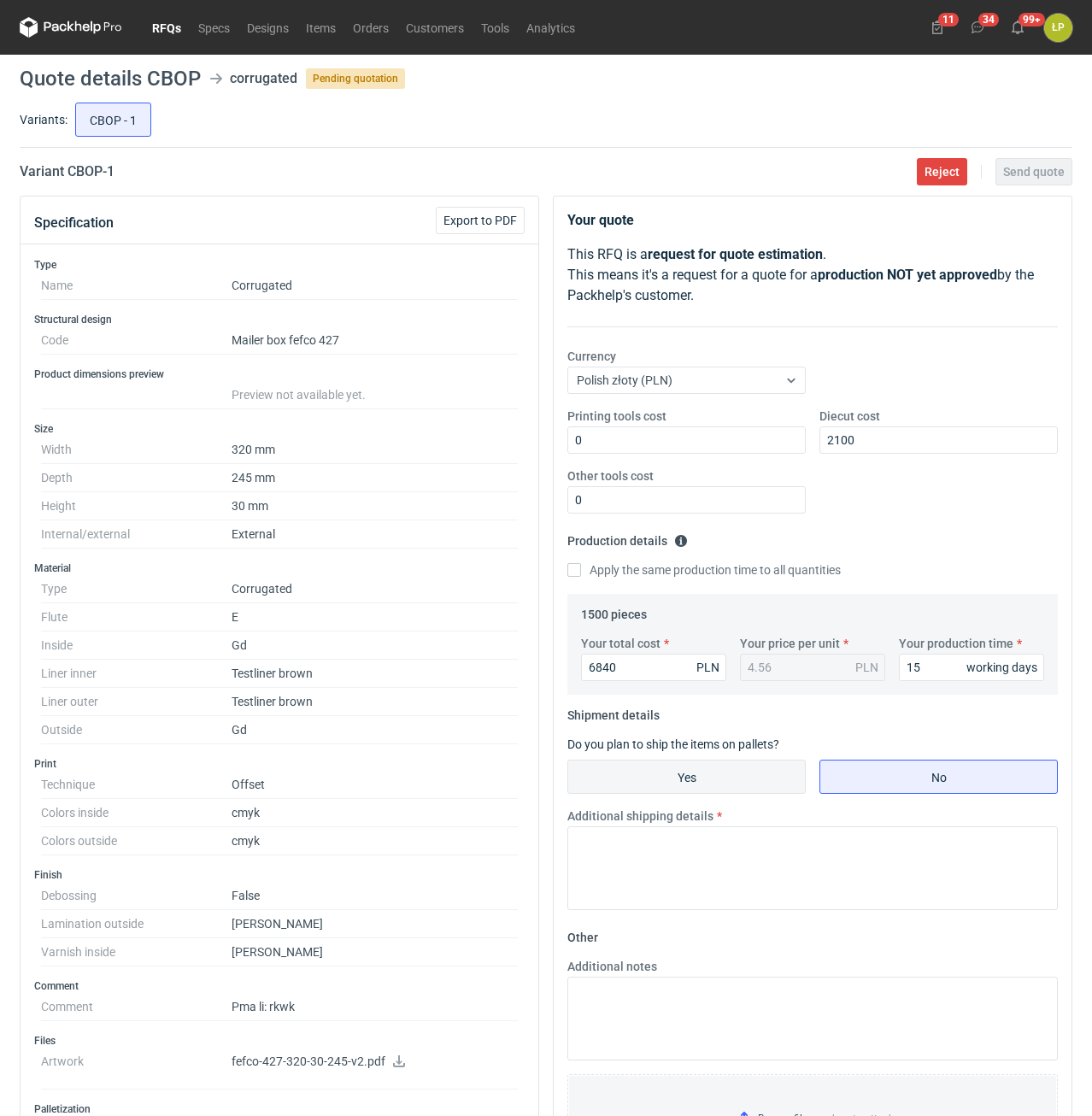
radio input "true"
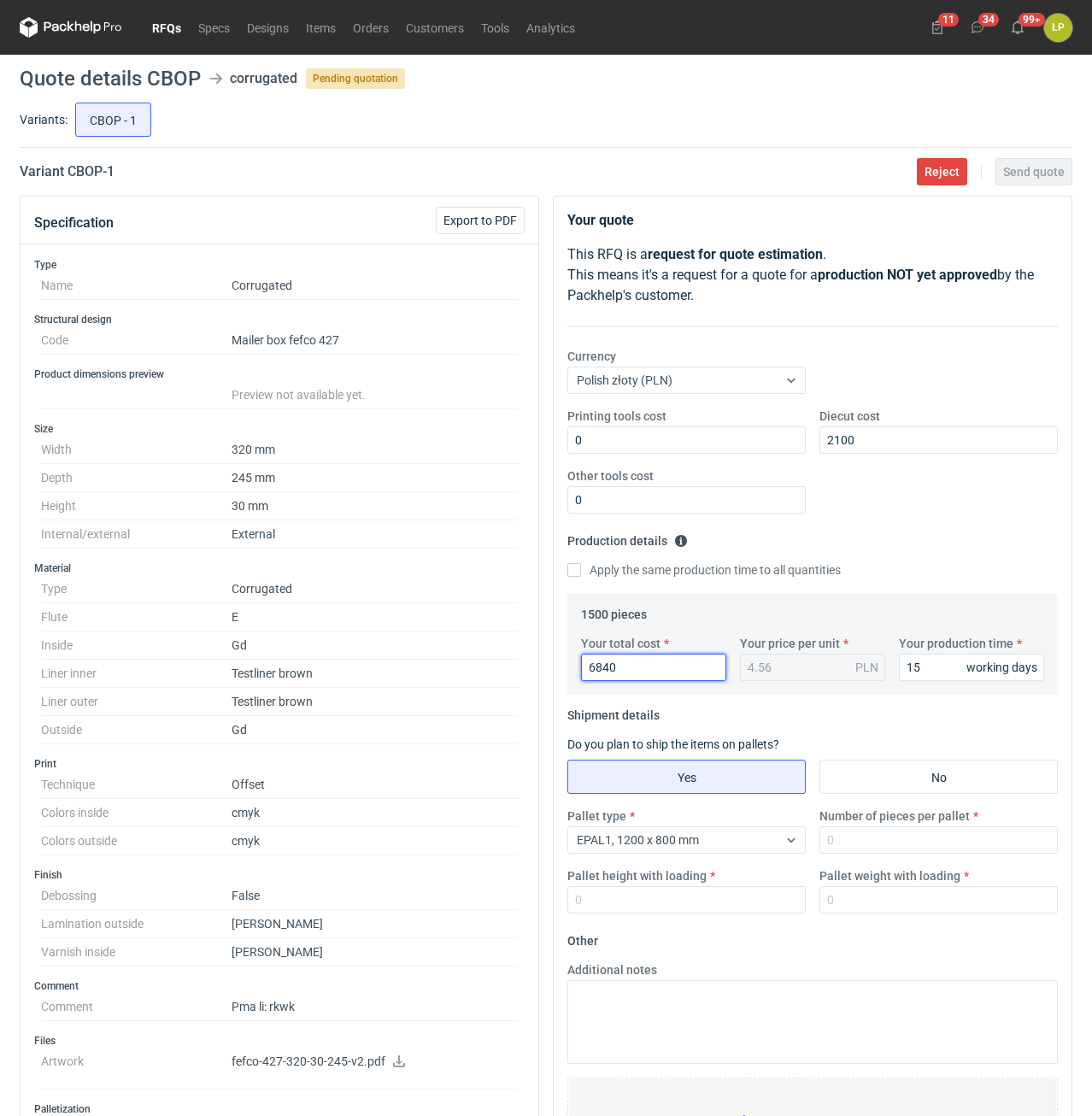
drag, startPoint x: 635, startPoint y: 667, endPoint x: 522, endPoint y: 660, distance: 113.2
click at [581, 660] on input "6840" at bounding box center [653, 667] width 145 height 28
click at [934, 188] on main "Quote details CBOP corrugated Pending quotation Variants: CBOP - 1 Variant CBOP…" at bounding box center [546, 827] width 1066 height 1547
click at [934, 180] on button "Reject" at bounding box center [942, 171] width 51 height 28
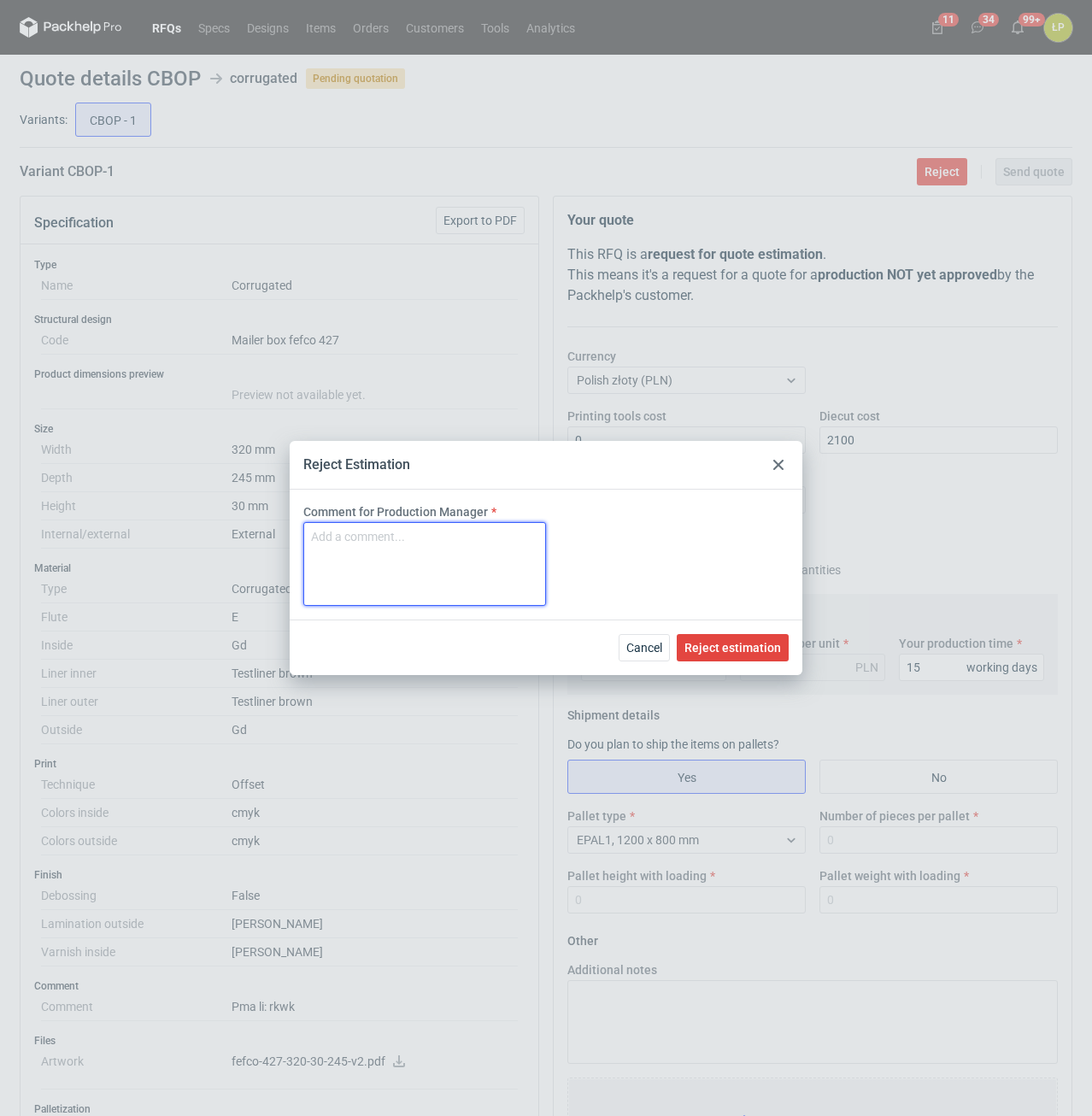
click at [479, 554] on textarea "Comment for Production Manager" at bounding box center [424, 564] width 243 height 84
type textarea "MOQ 1800 szt."
click at [699, 648] on span "Reject estimation" at bounding box center [732, 648] width 96 height 12
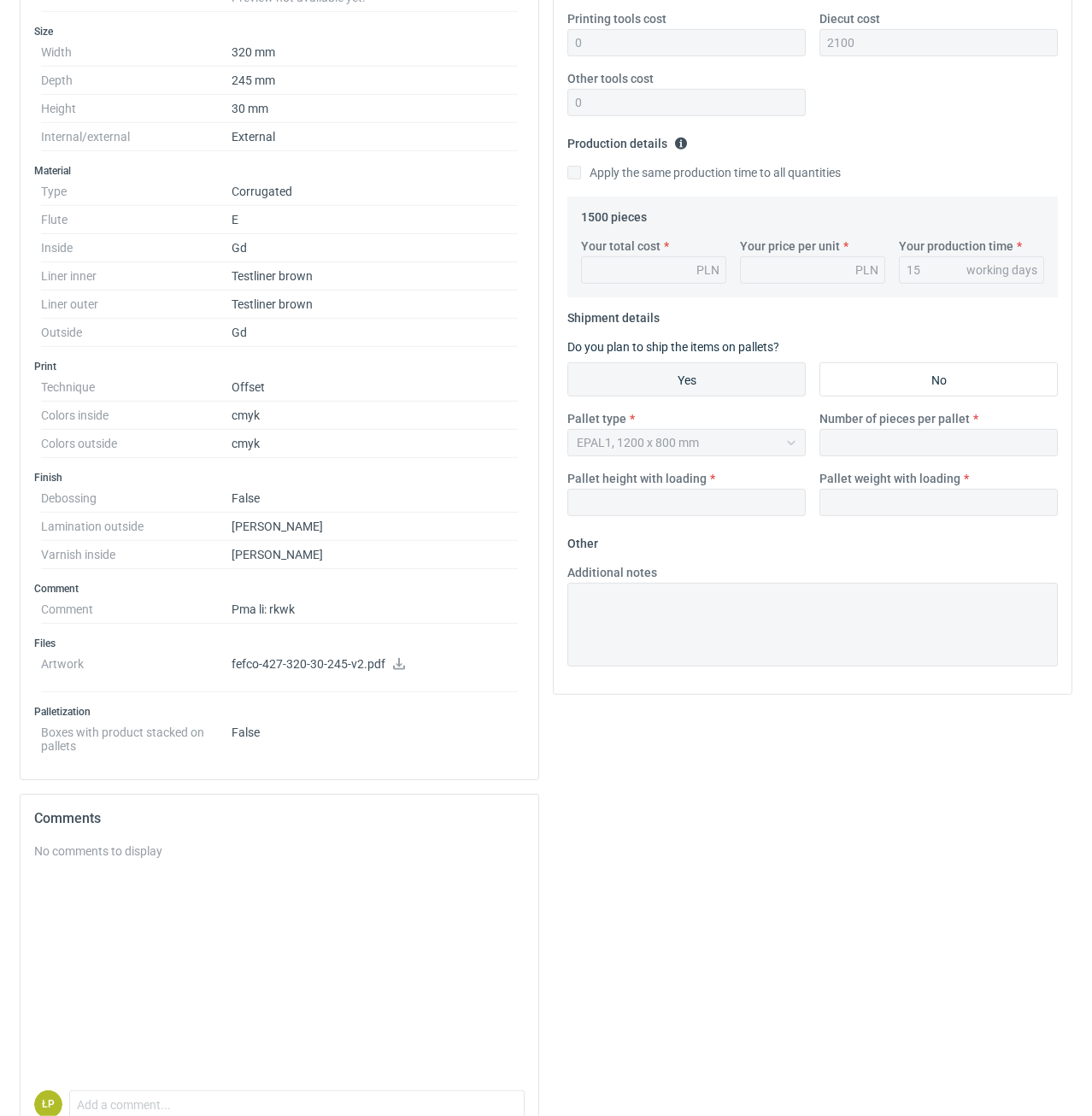
scroll to position [485, 0]
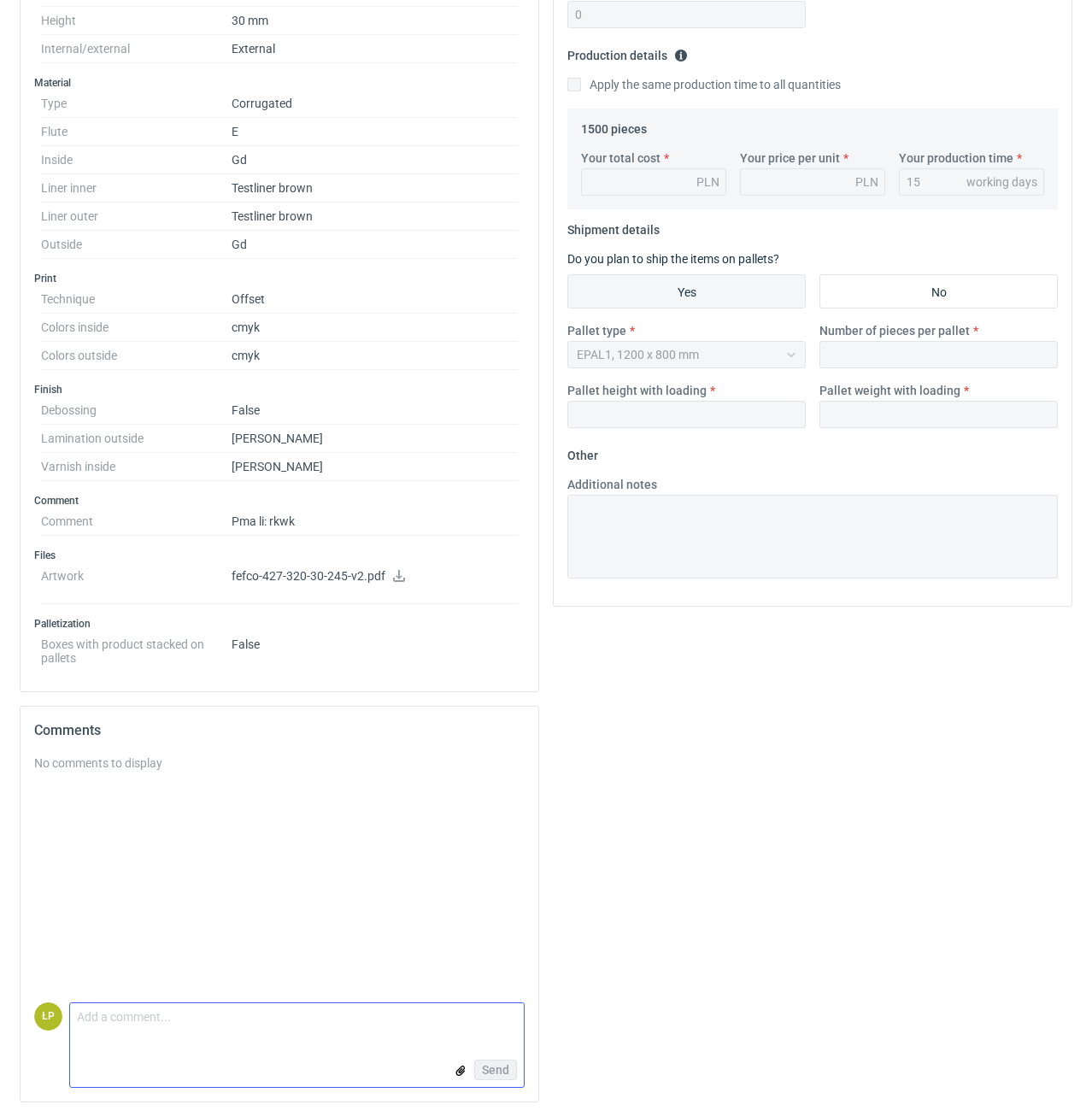
click at [254, 1019] on textarea "Comment message" at bounding box center [296, 1021] width 454 height 36
type textarea "q"
click at [368, 1038] on form "Comment message oferta w załączniku. Send" at bounding box center [296, 1044] width 456 height 85
click at [370, 1034] on textarea "oferta w załączniku." at bounding box center [296, 1021] width 454 height 36
type textarea "oferta w załączniku. 1800 sztuk MOQ."
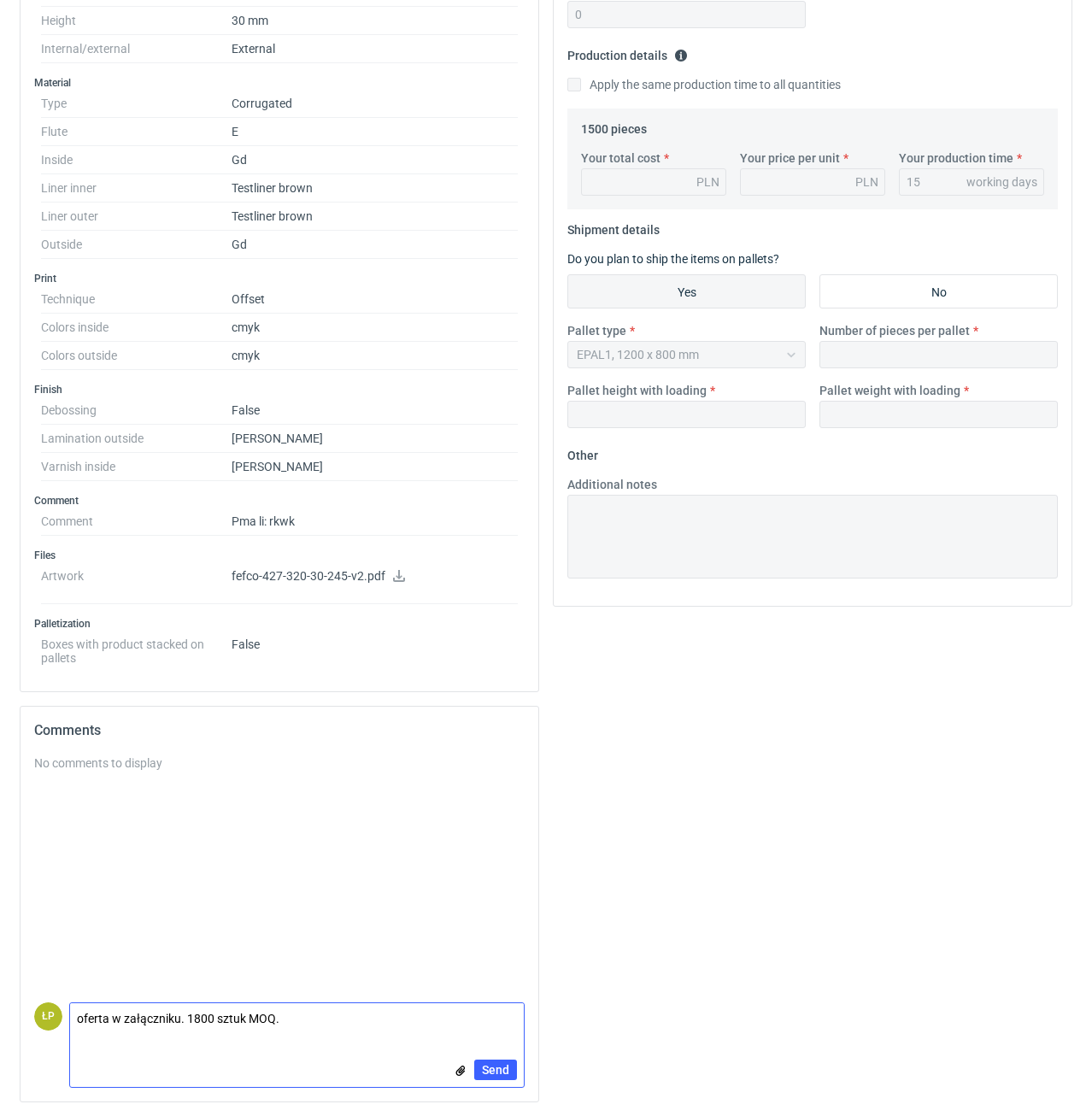
click at [456, 1074] on input "file" at bounding box center [460, 1071] width 13 height 18
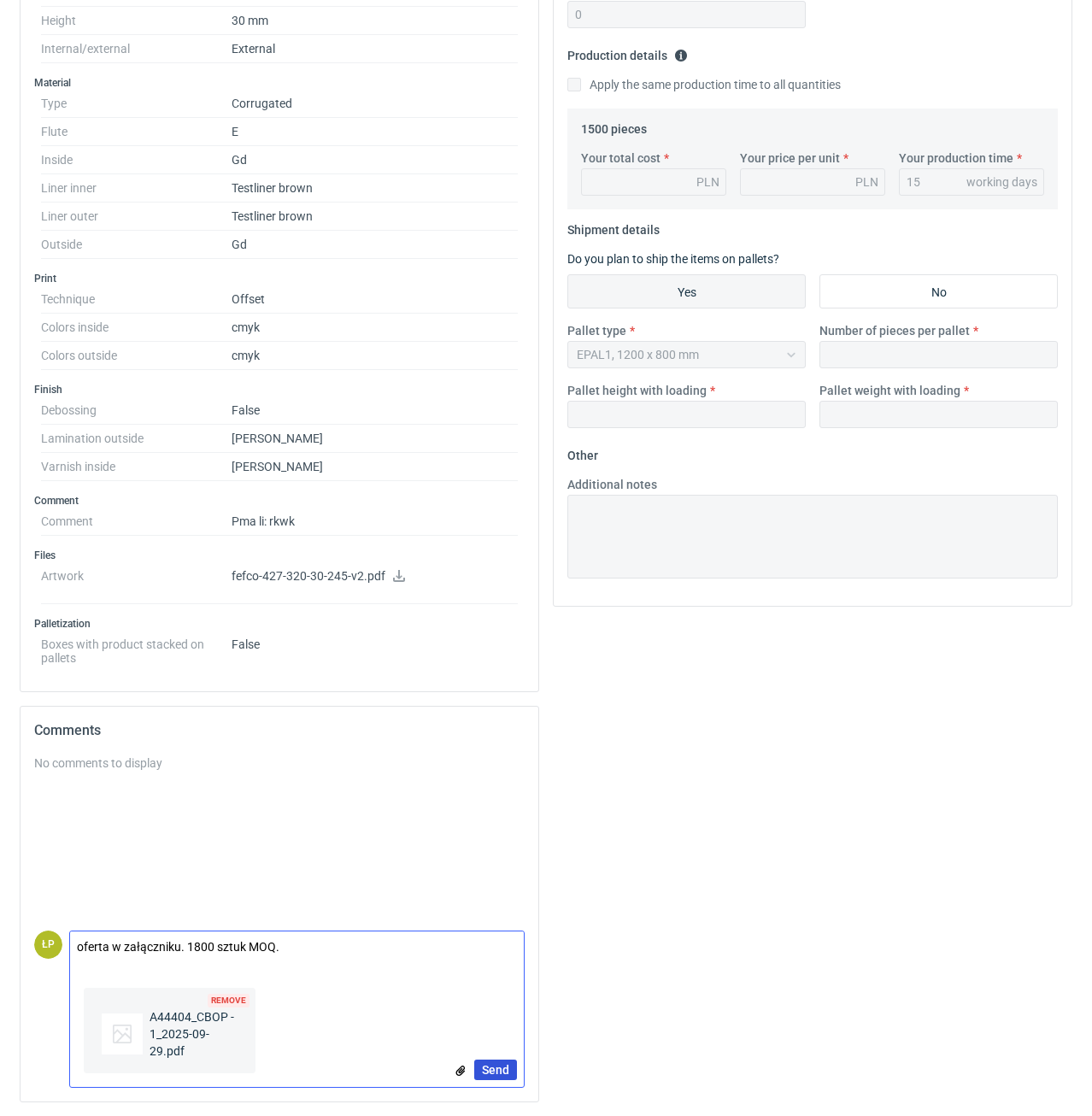
drag, startPoint x: 484, startPoint y: 1063, endPoint x: 533, endPoint y: 1072, distance: 49.8
click at [485, 1063] on span "Send" at bounding box center [495, 1069] width 28 height 12
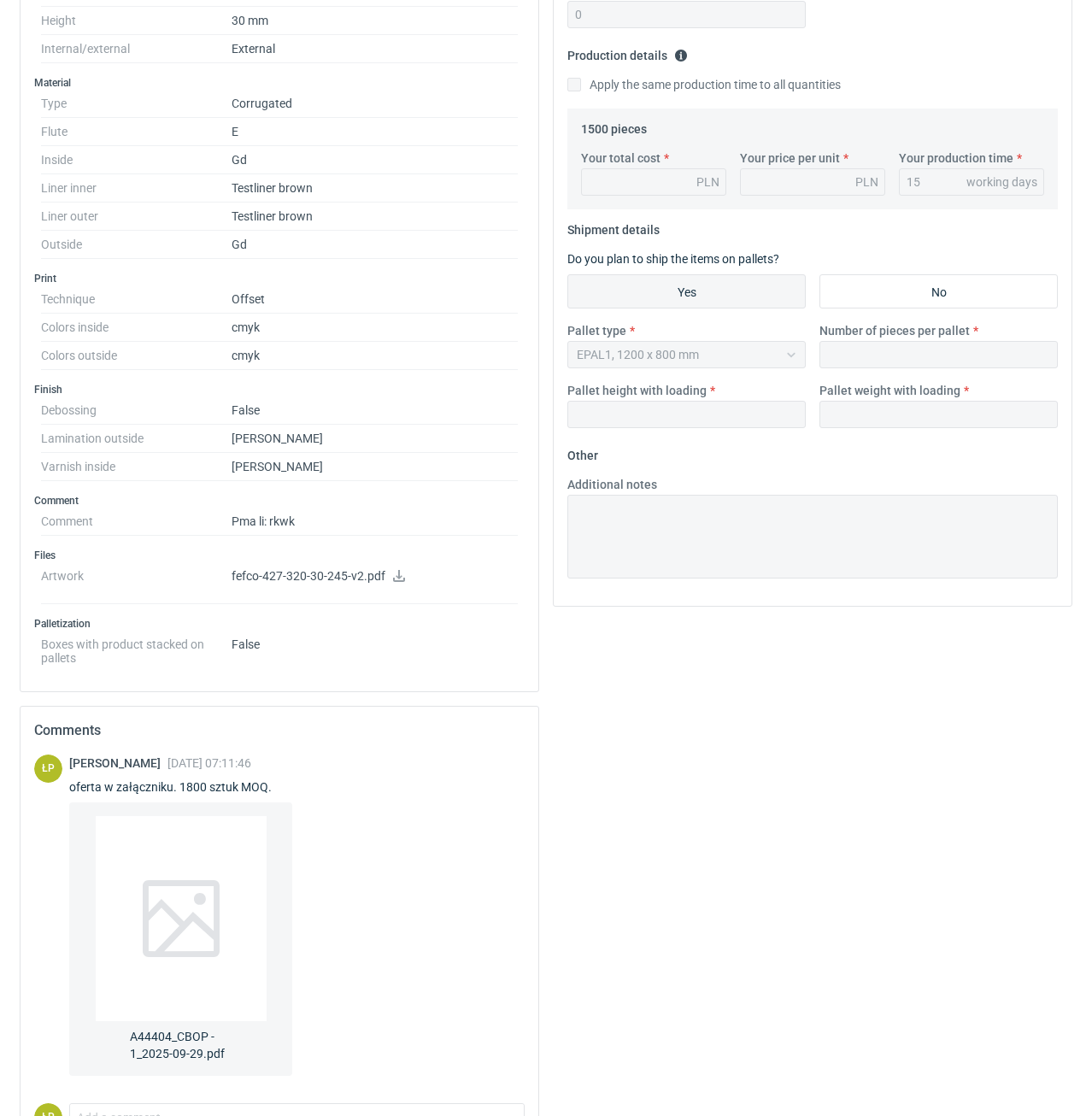
scroll to position [0, 0]
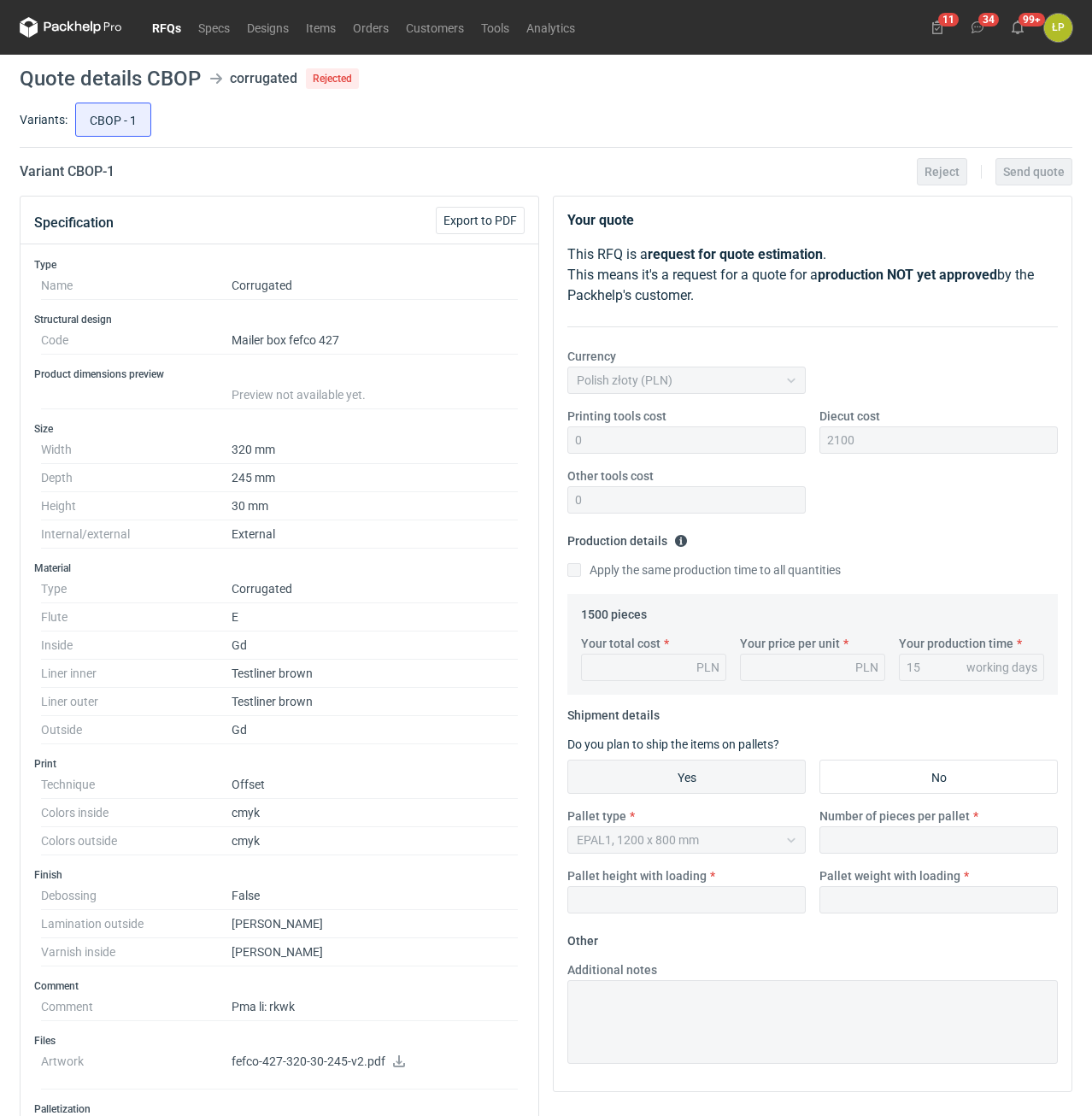
click at [170, 29] on link "RFQs" at bounding box center [166, 27] width 46 height 20
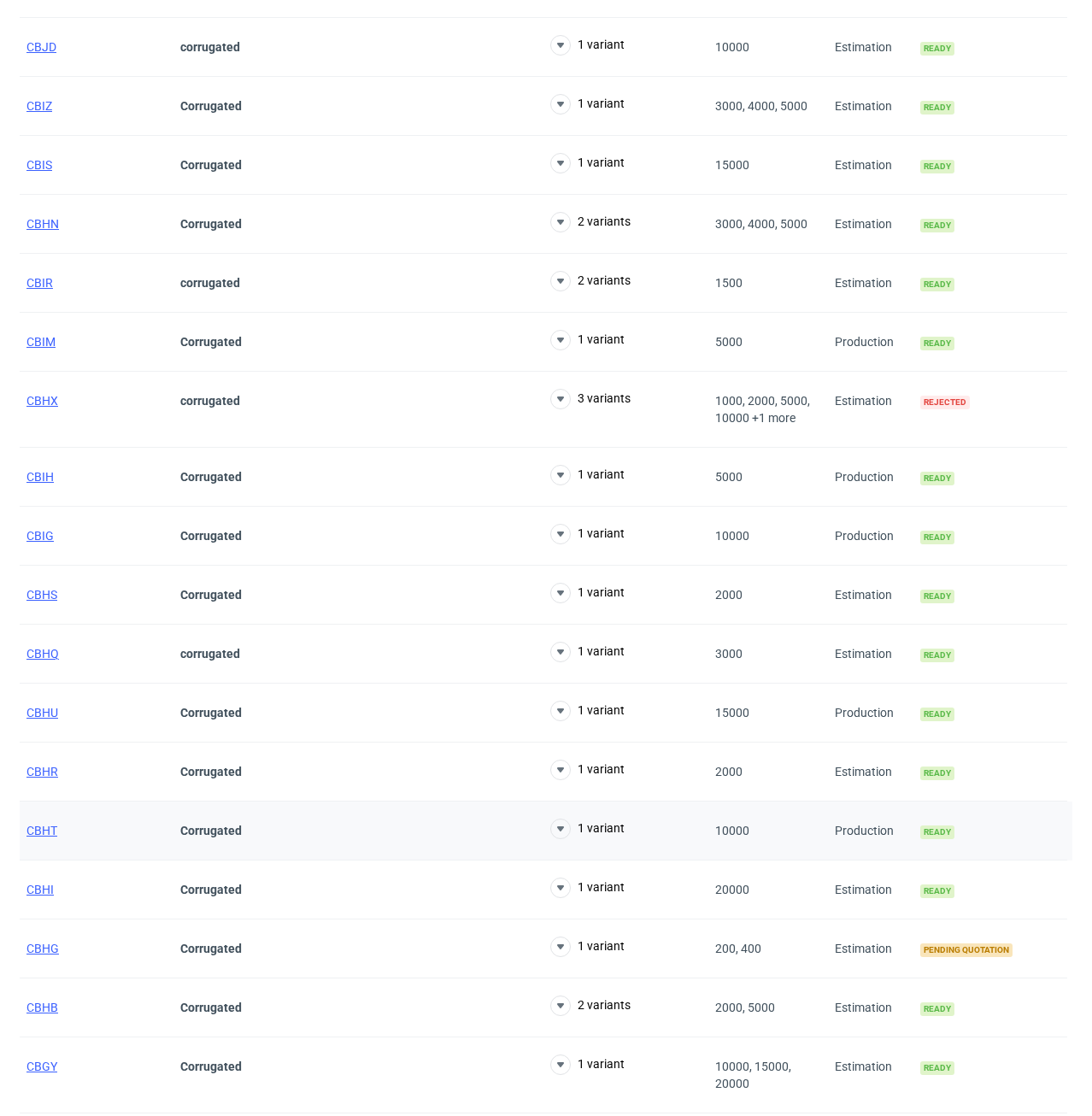
scroll to position [2812, 0]
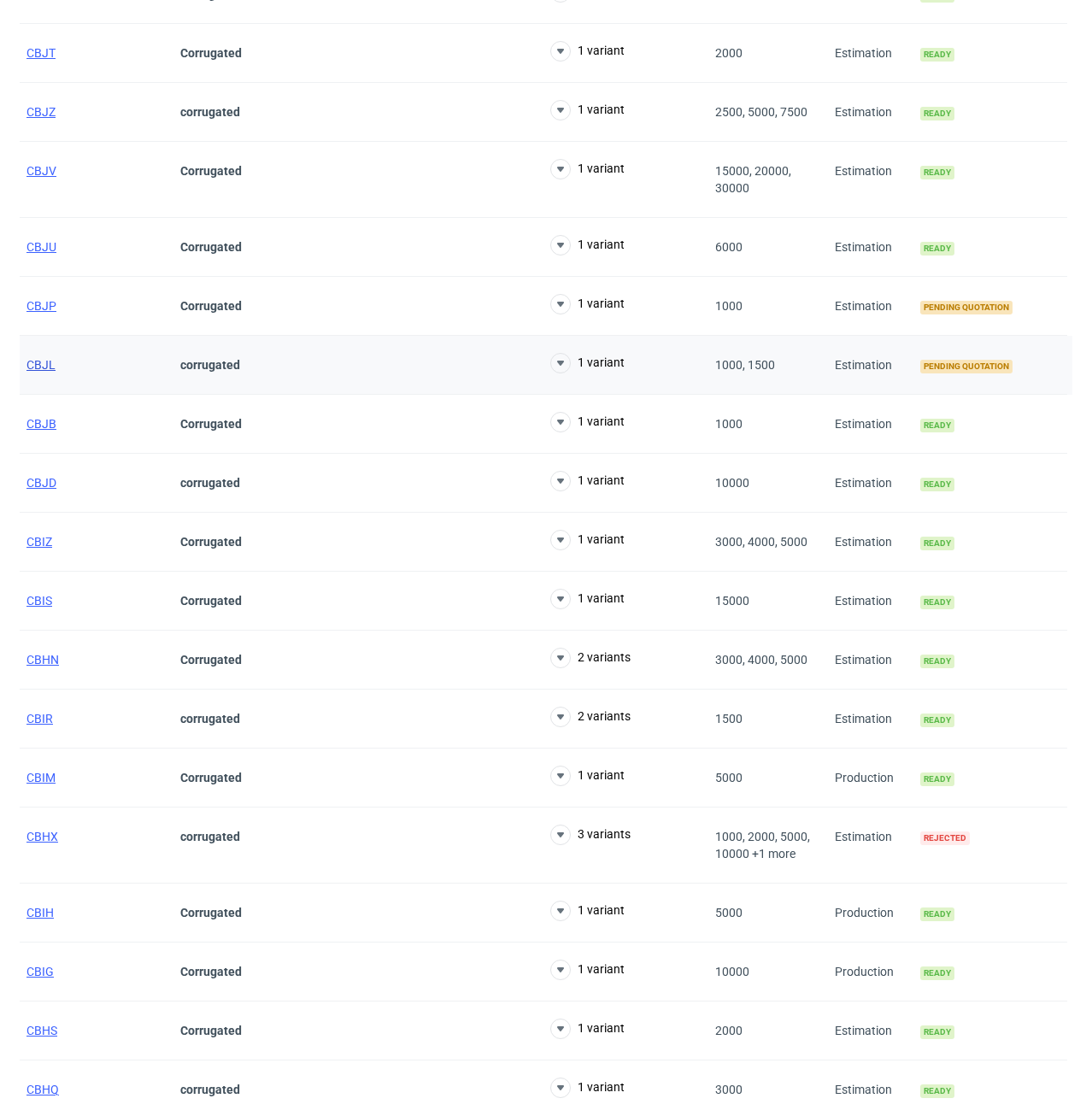
click at [45, 370] on span "CBJL" at bounding box center [41, 365] width 29 height 13
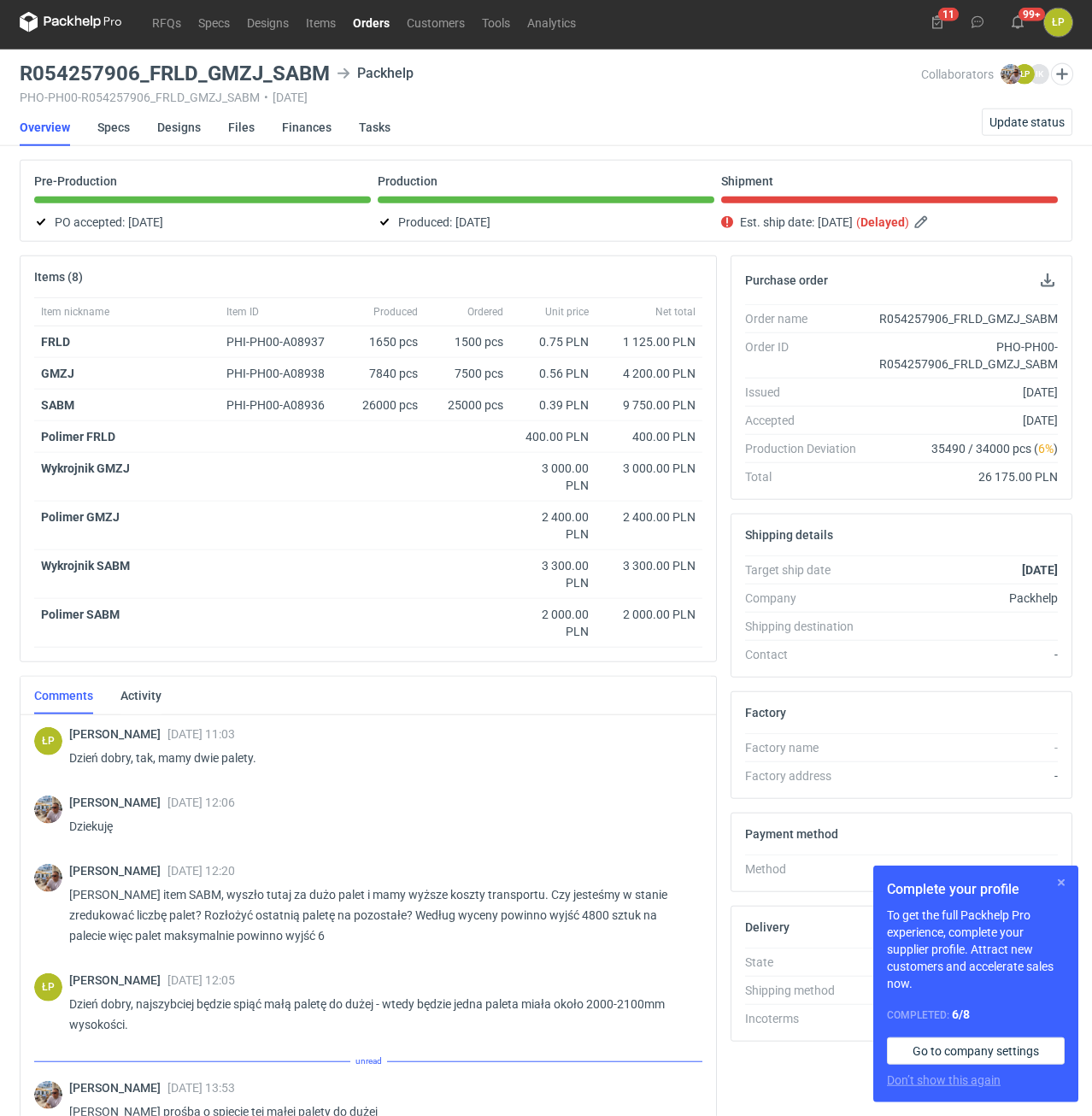
scroll to position [6, 0]
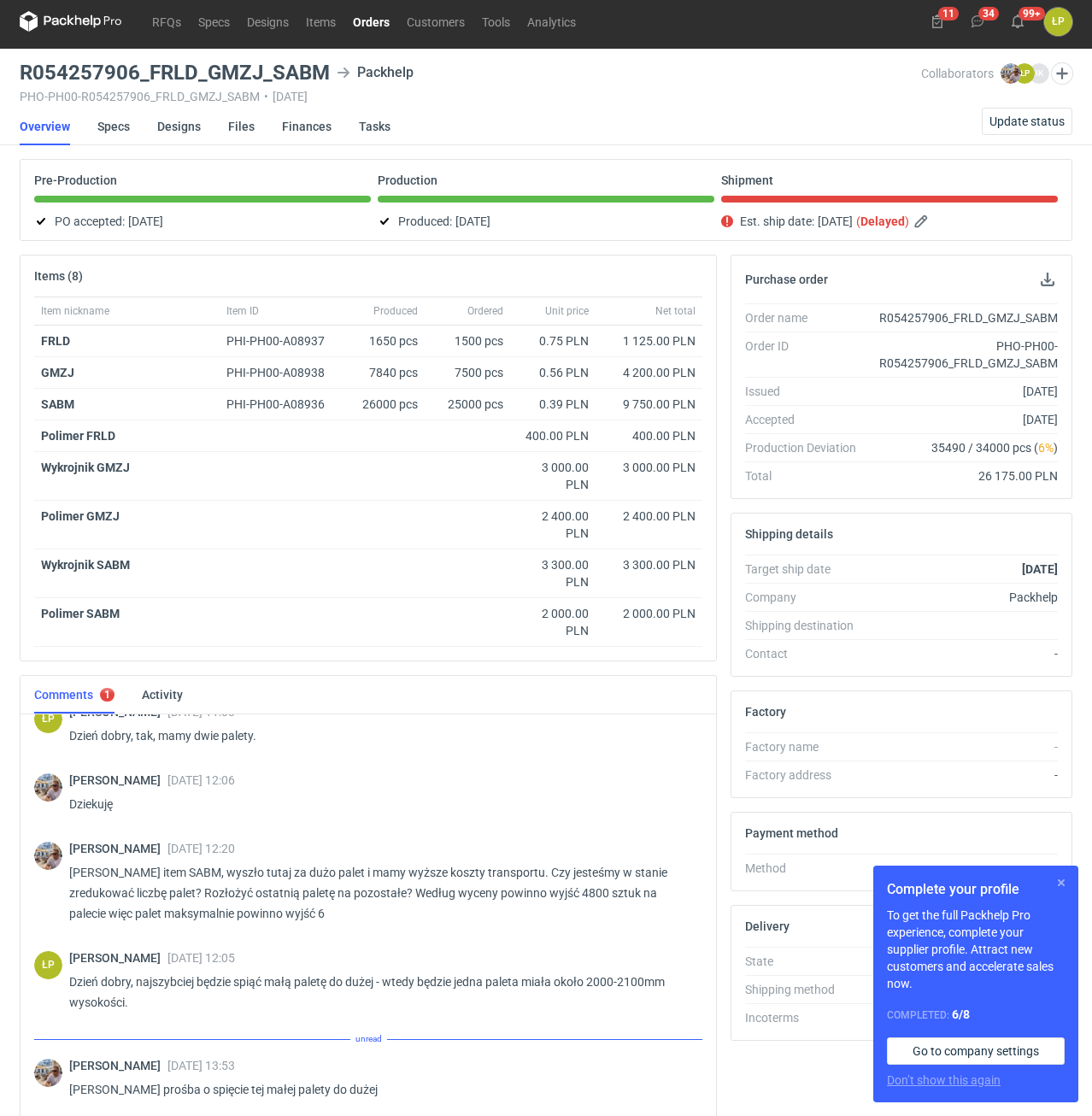
click at [1061, 875] on button "button" at bounding box center [1060, 882] width 20 height 20
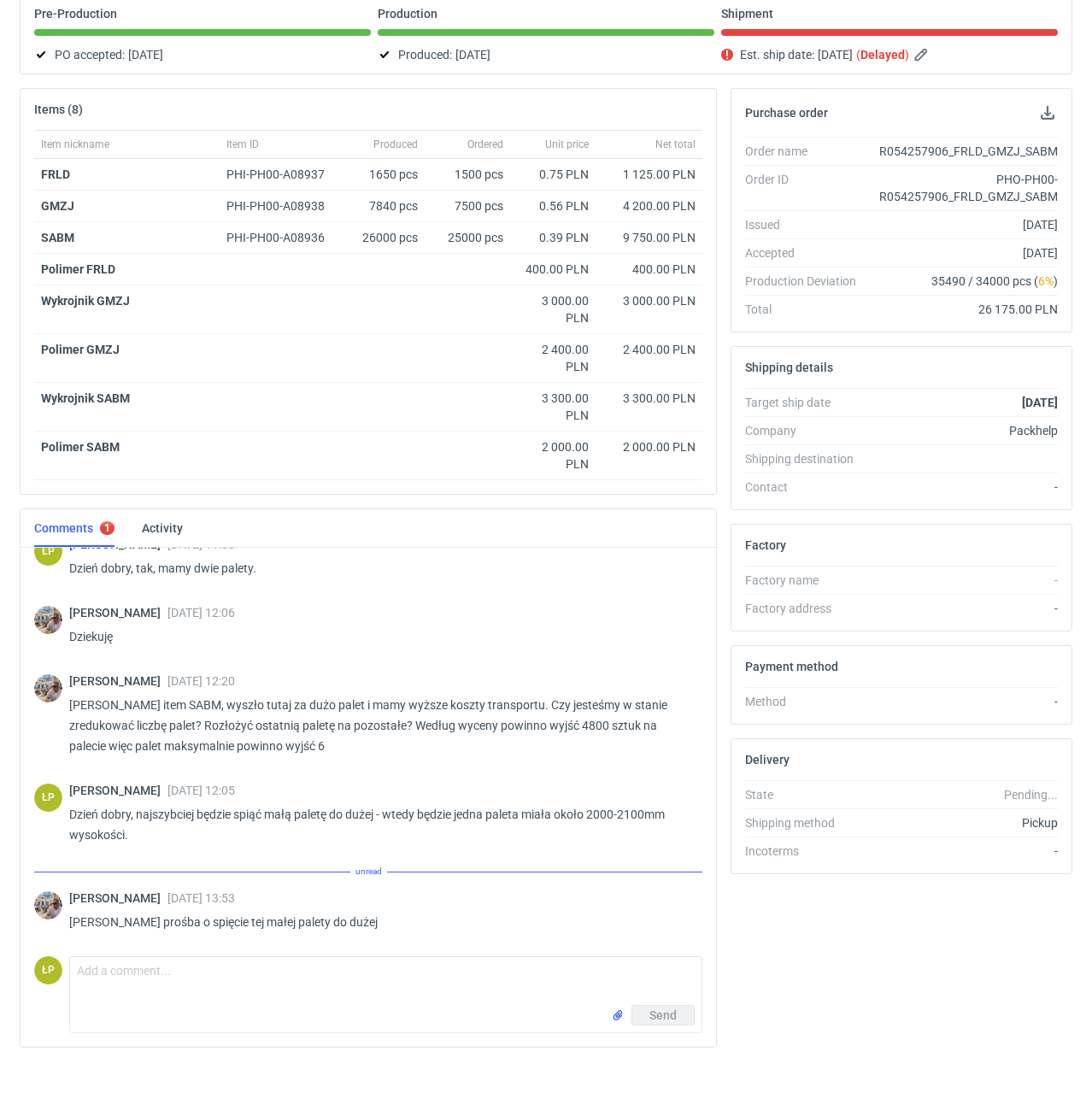
scroll to position [202, 0]
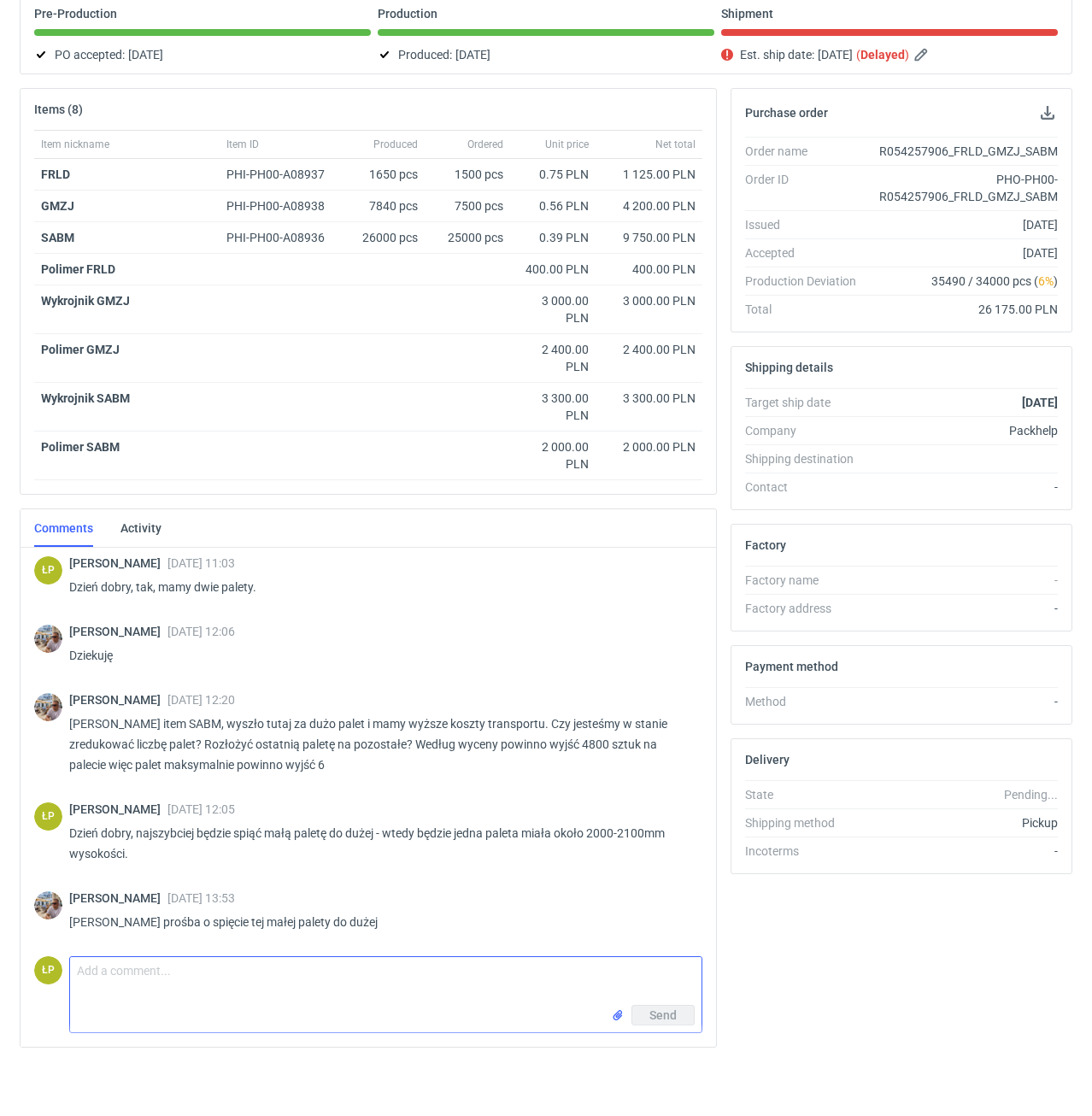
click at [448, 977] on textarea "Comment message" at bounding box center [385, 981] width 632 height 48
type textarea "ok"
click at [645, 1015] on button "Send" at bounding box center [663, 1015] width 63 height 20
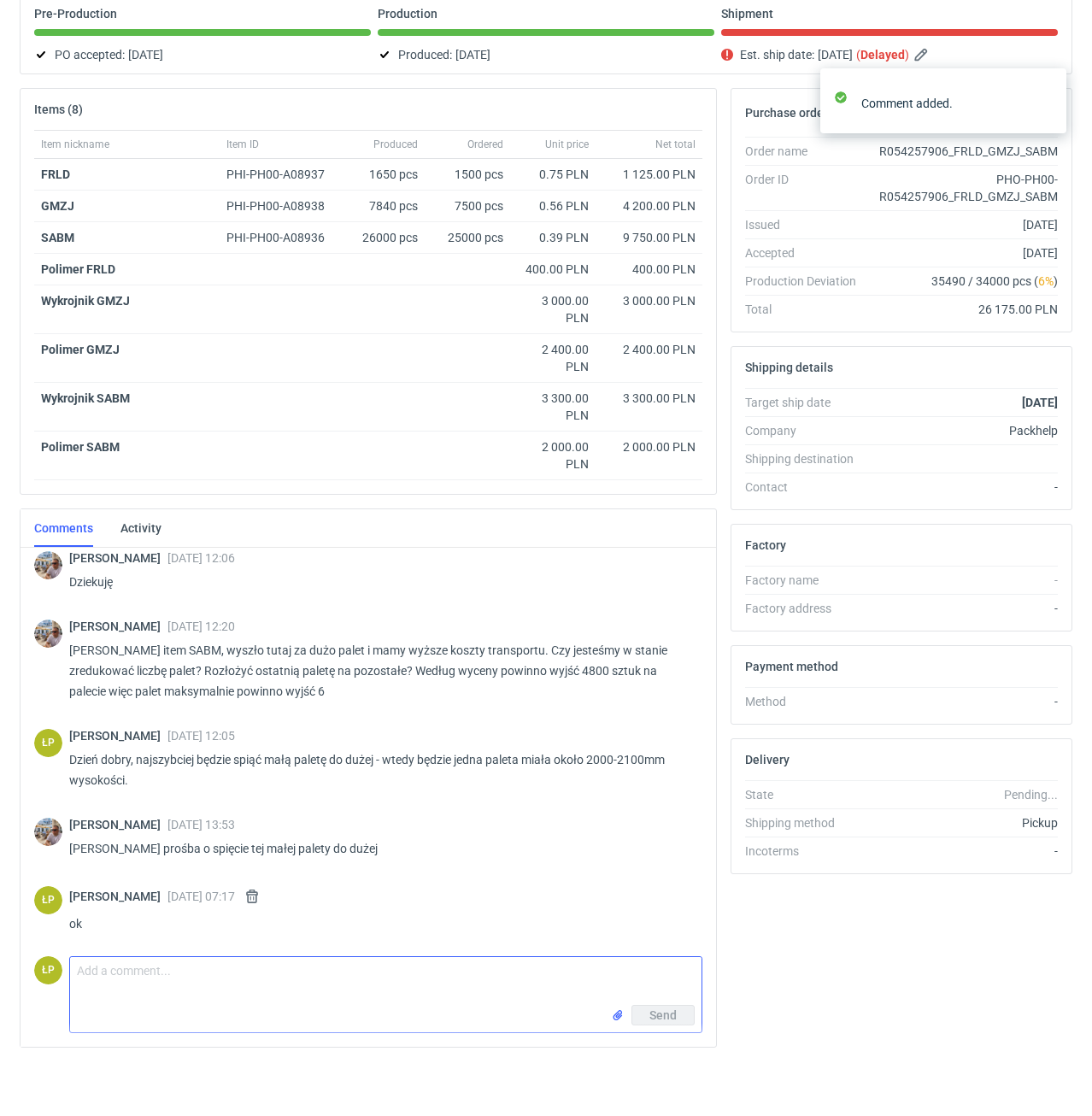
scroll to position [277, 0]
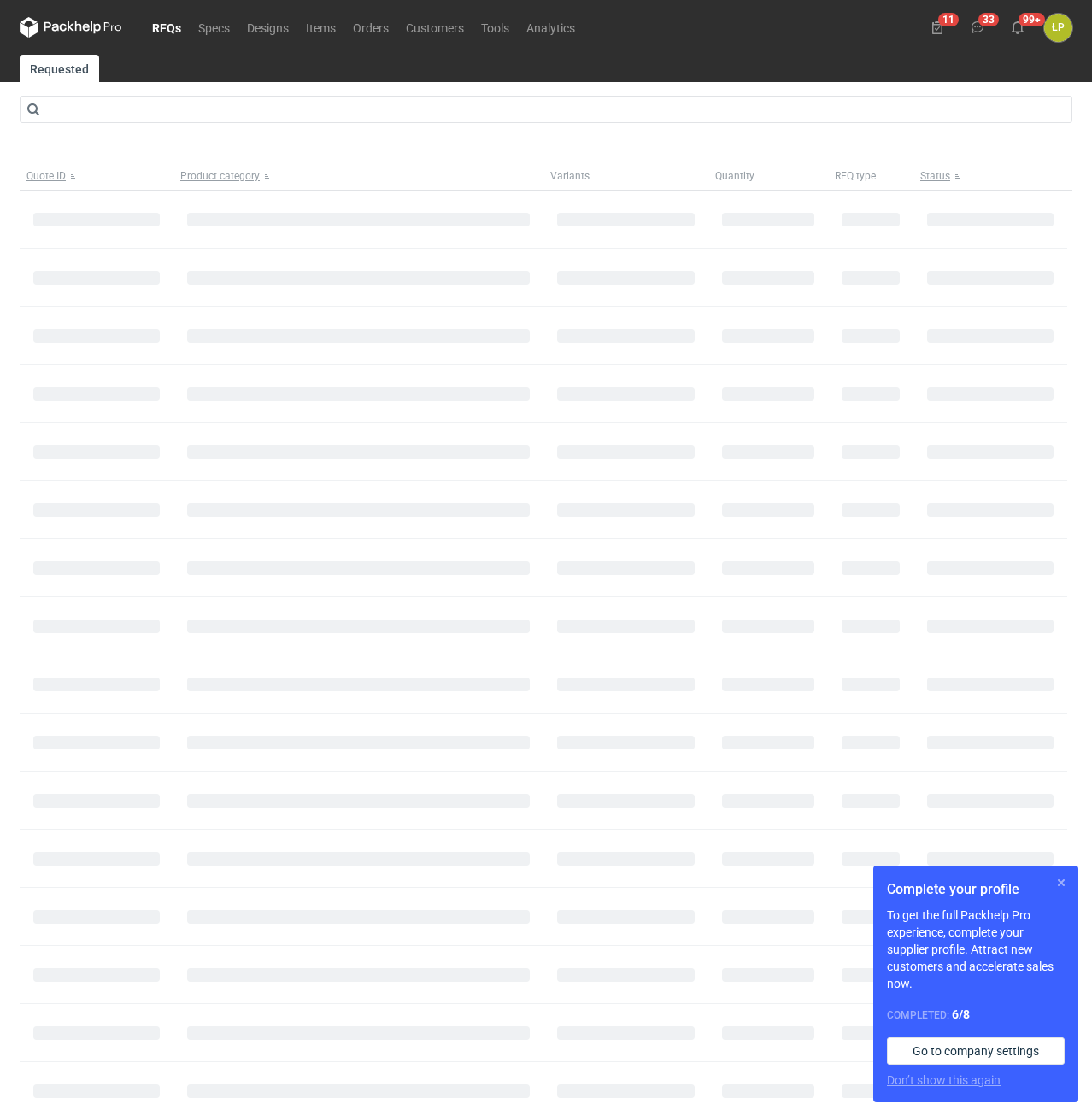
click at [1063, 882] on button "button" at bounding box center [1060, 882] width 20 height 20
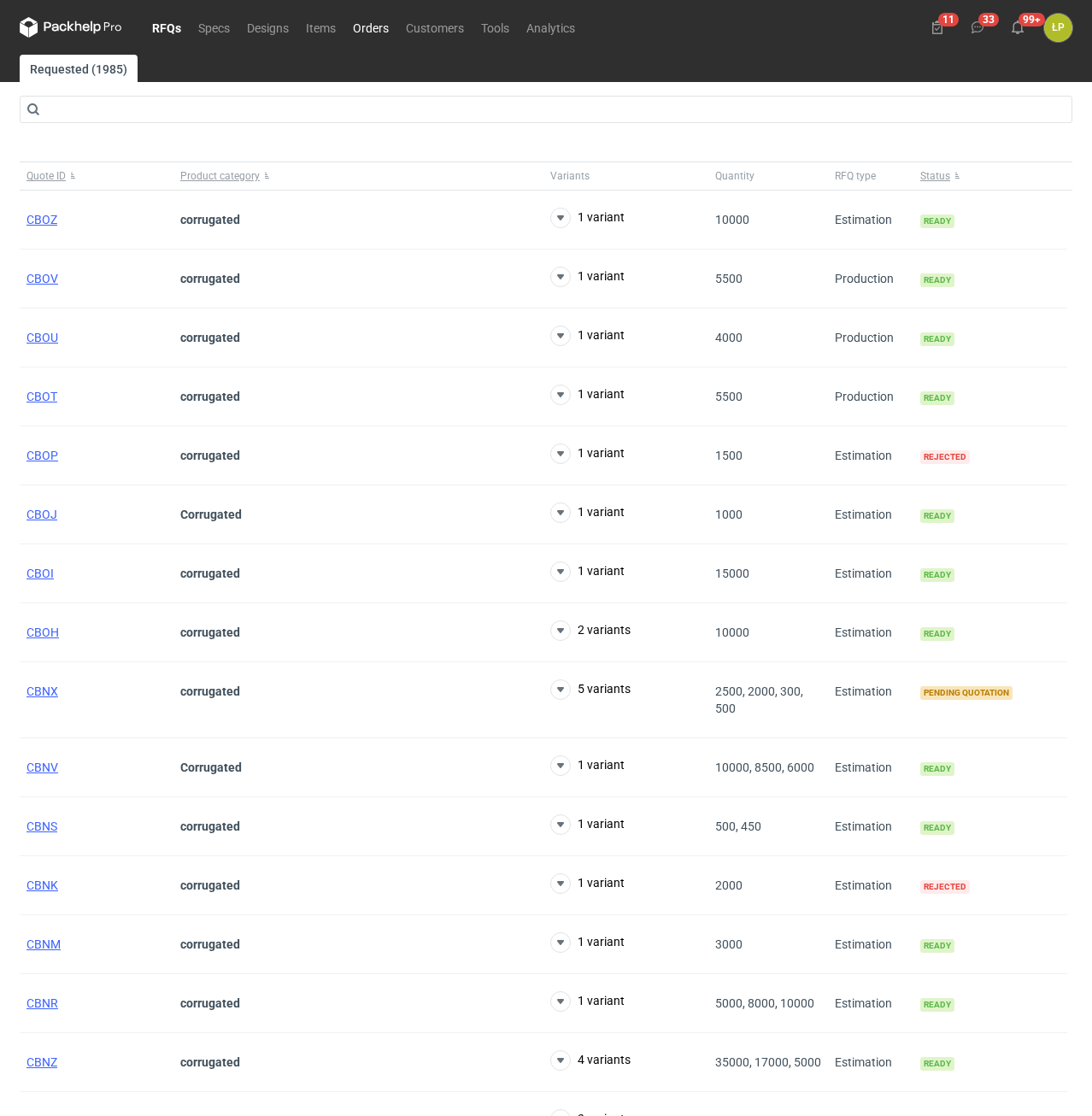
click at [375, 27] on link "Orders" at bounding box center [370, 27] width 53 height 20
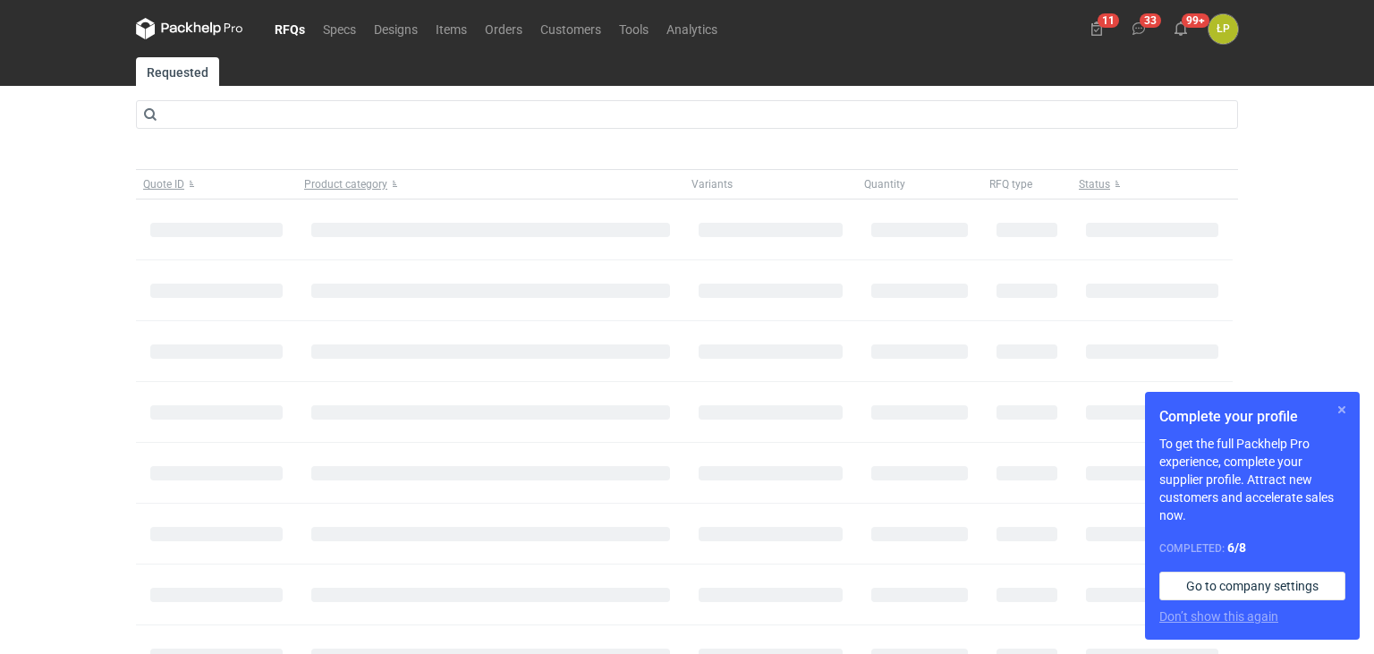
click at [1342, 412] on button "button" at bounding box center [1341, 409] width 21 height 21
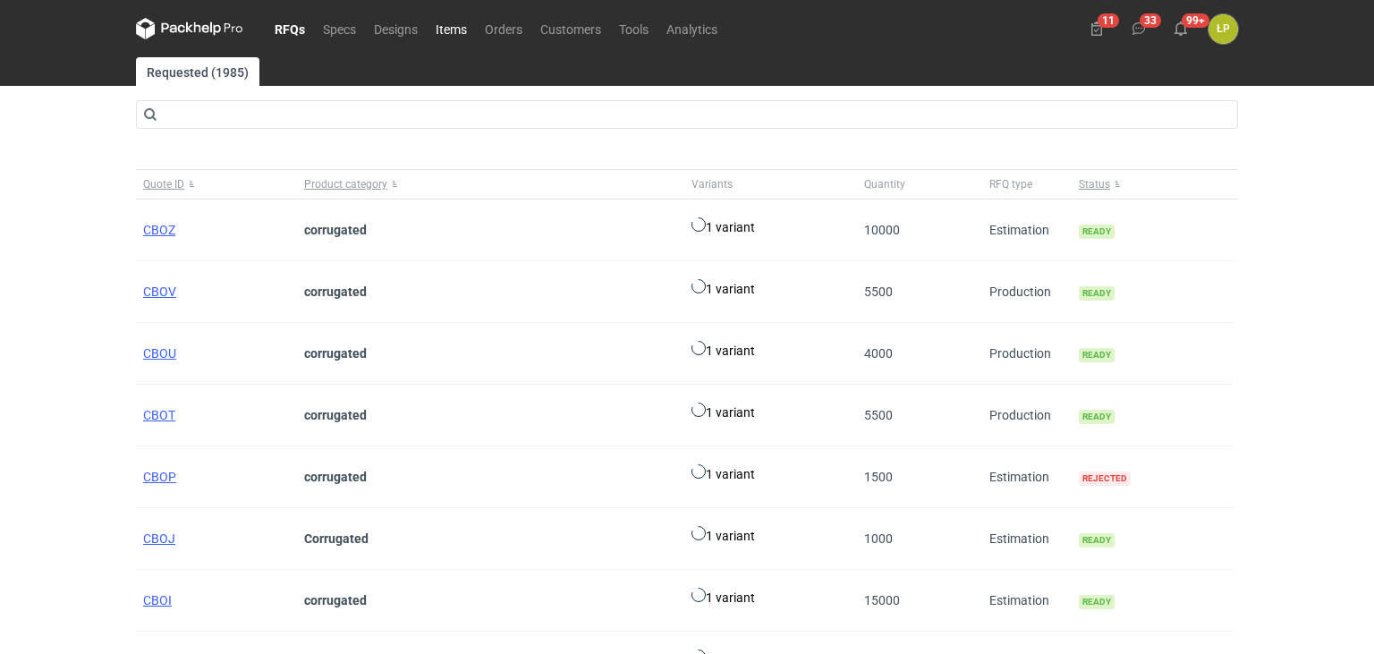
click at [456, 31] on link "Items" at bounding box center [451, 28] width 49 height 21
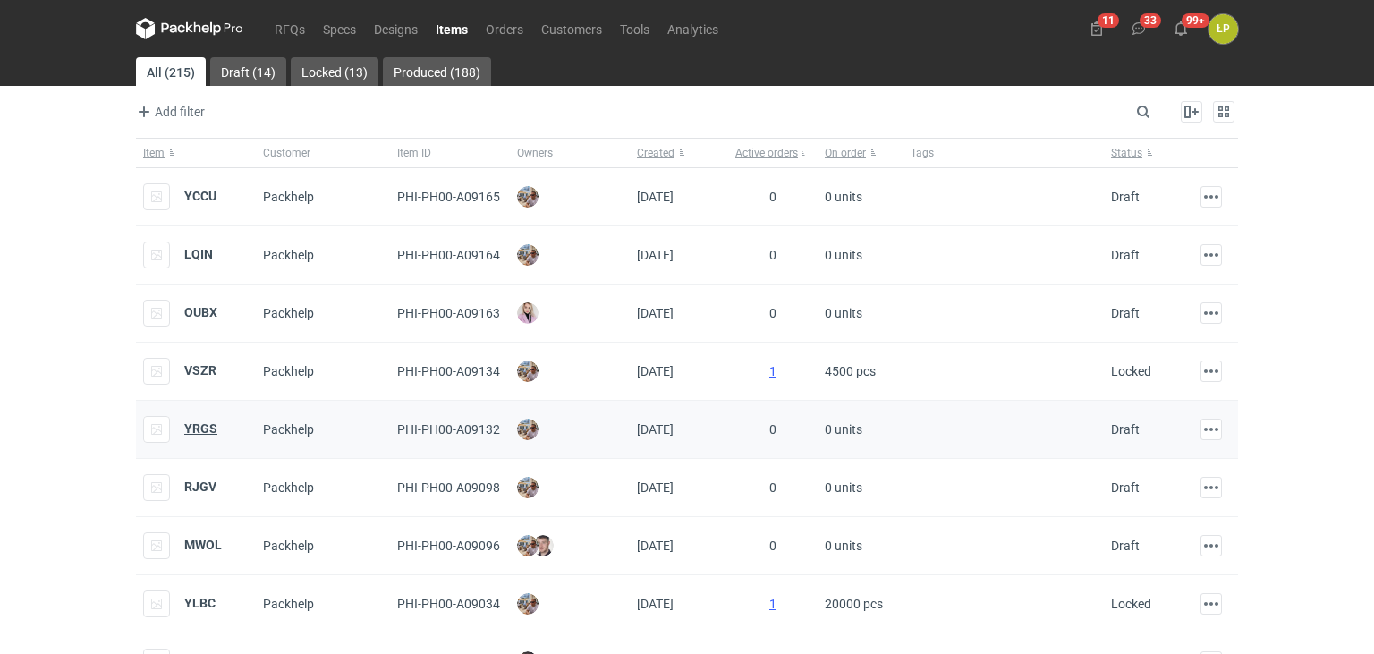
click at [206, 421] on strong "YRGS" at bounding box center [200, 428] width 33 height 14
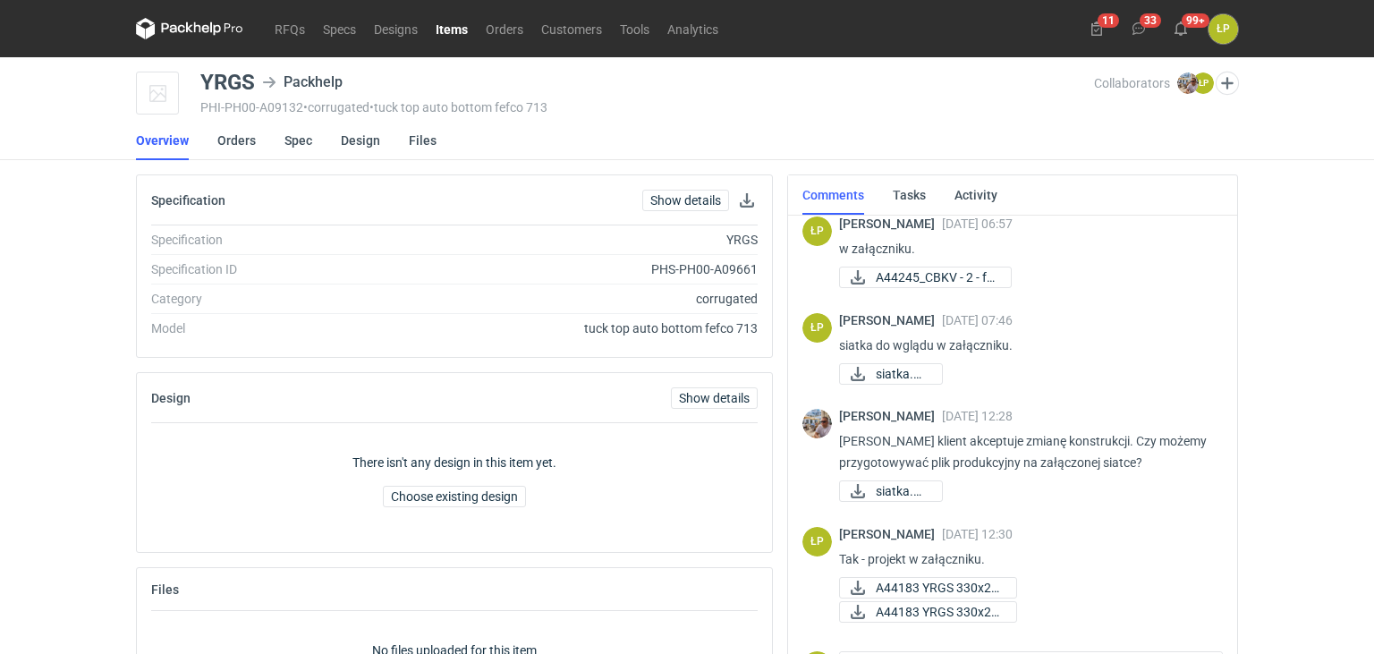
click at [447, 32] on link "Items" at bounding box center [452, 28] width 50 height 21
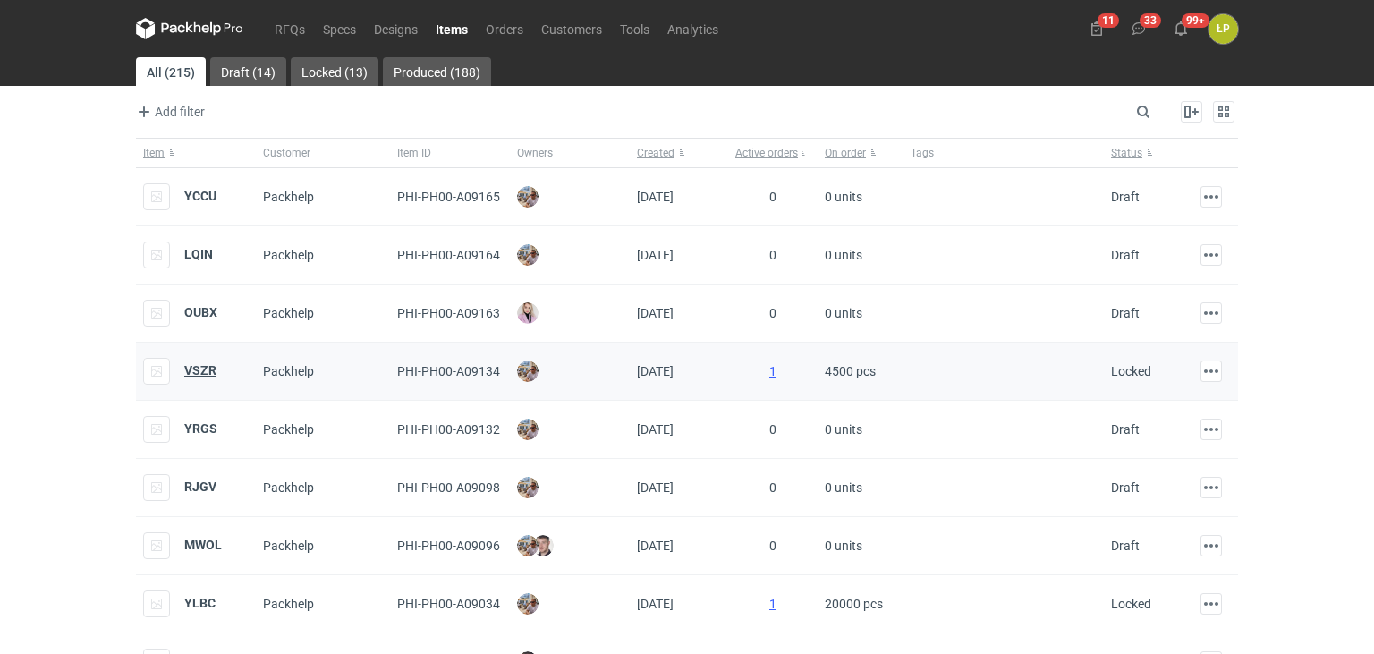
click at [208, 366] on strong "VSZR" at bounding box center [200, 370] width 32 height 14
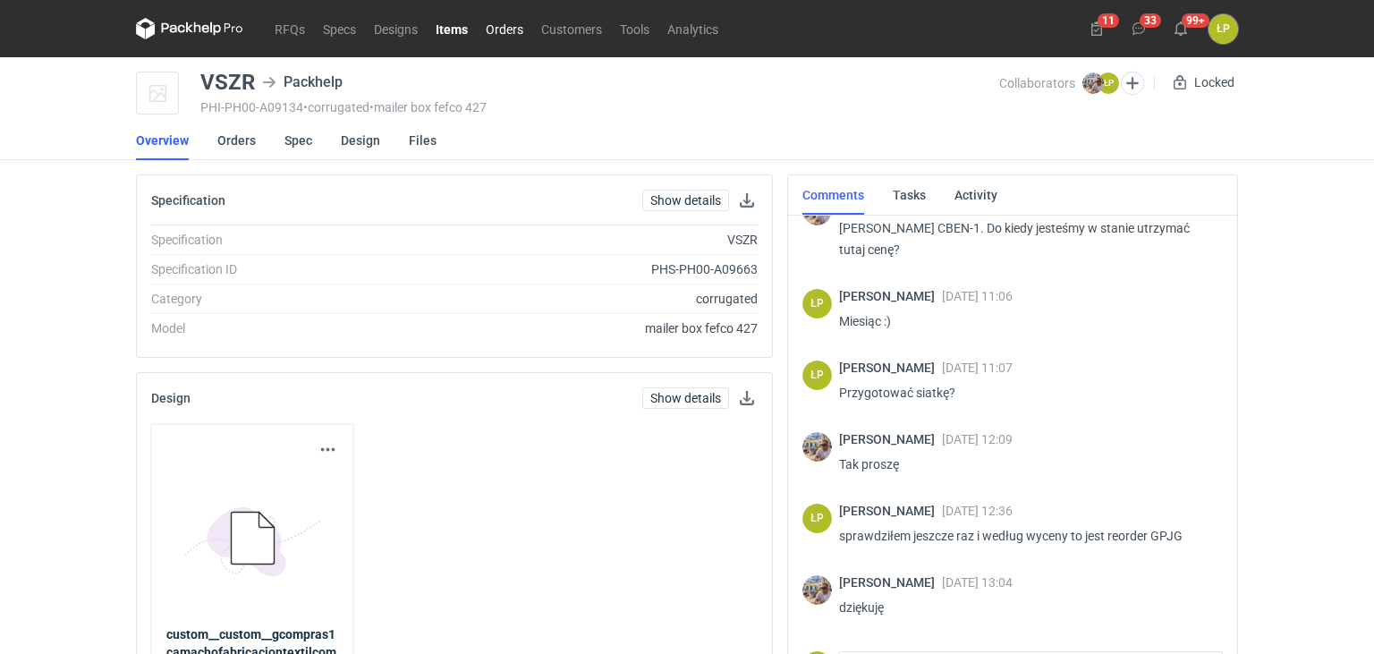
click at [497, 36] on link "Orders" at bounding box center [504, 28] width 55 height 21
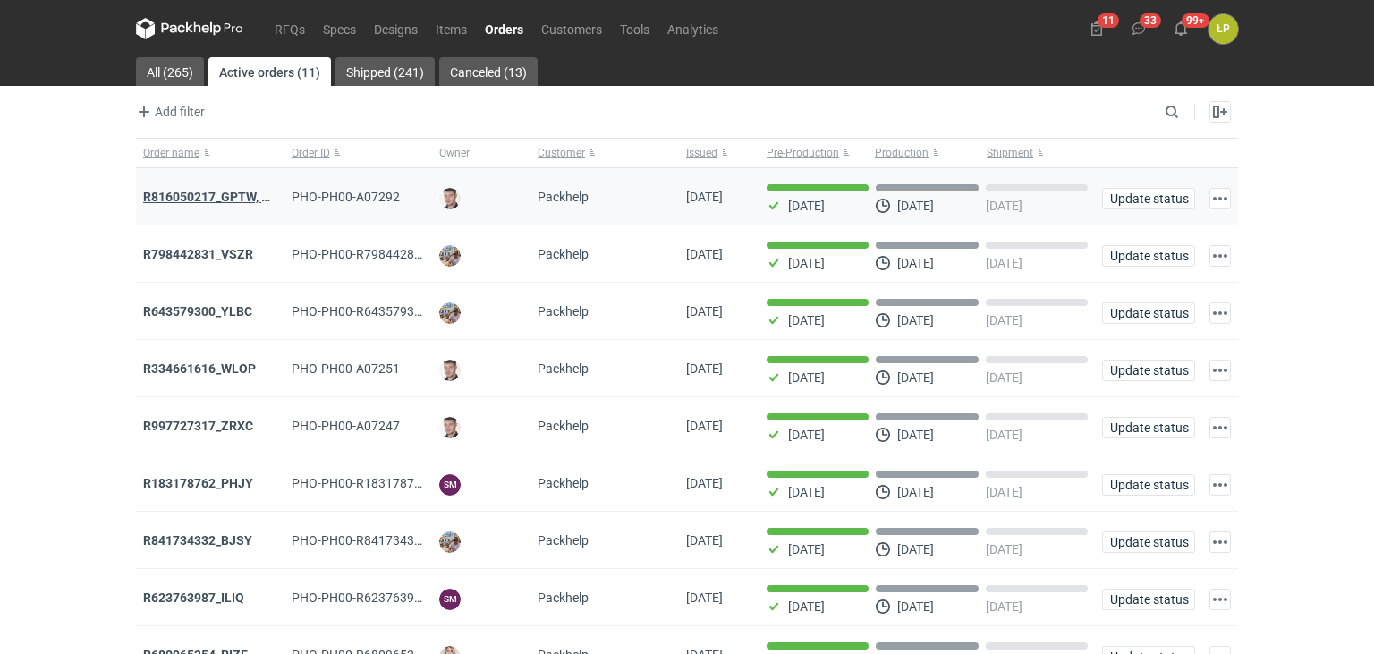
click at [236, 200] on strong "R816050217_GPTW, RYGK'" at bounding box center [219, 197] width 153 height 14
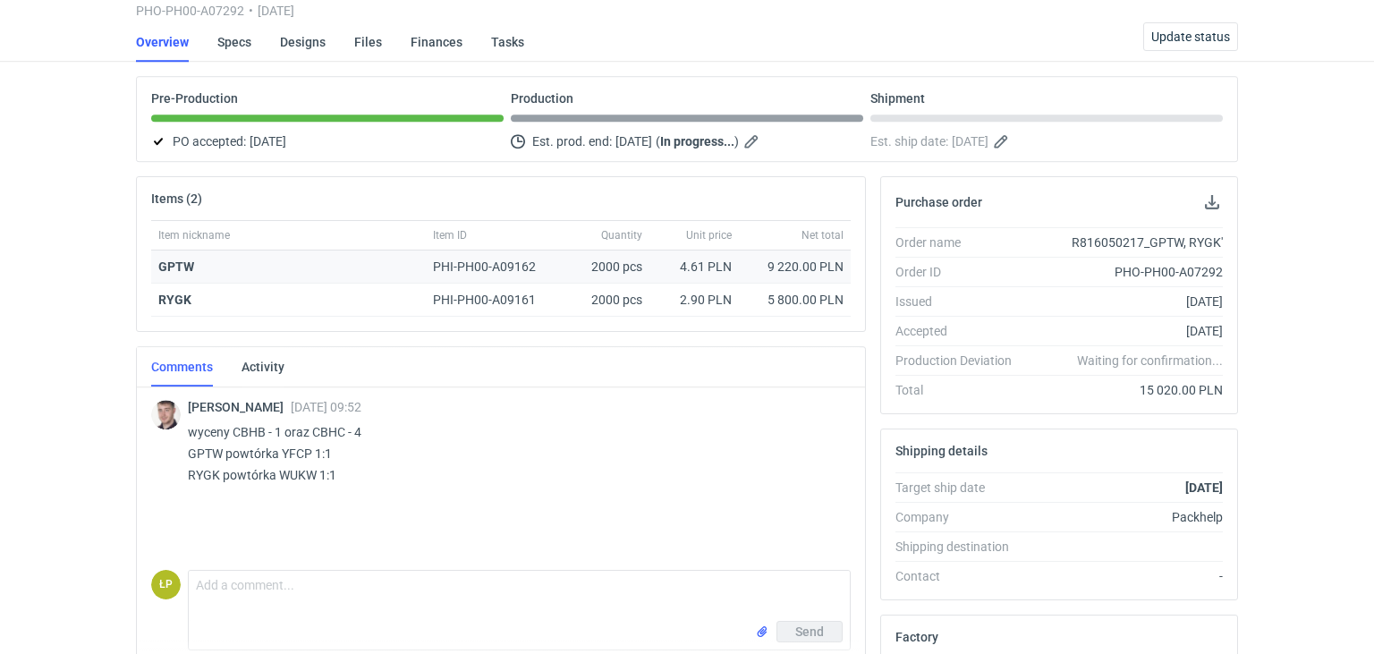
scroll to position [157, 0]
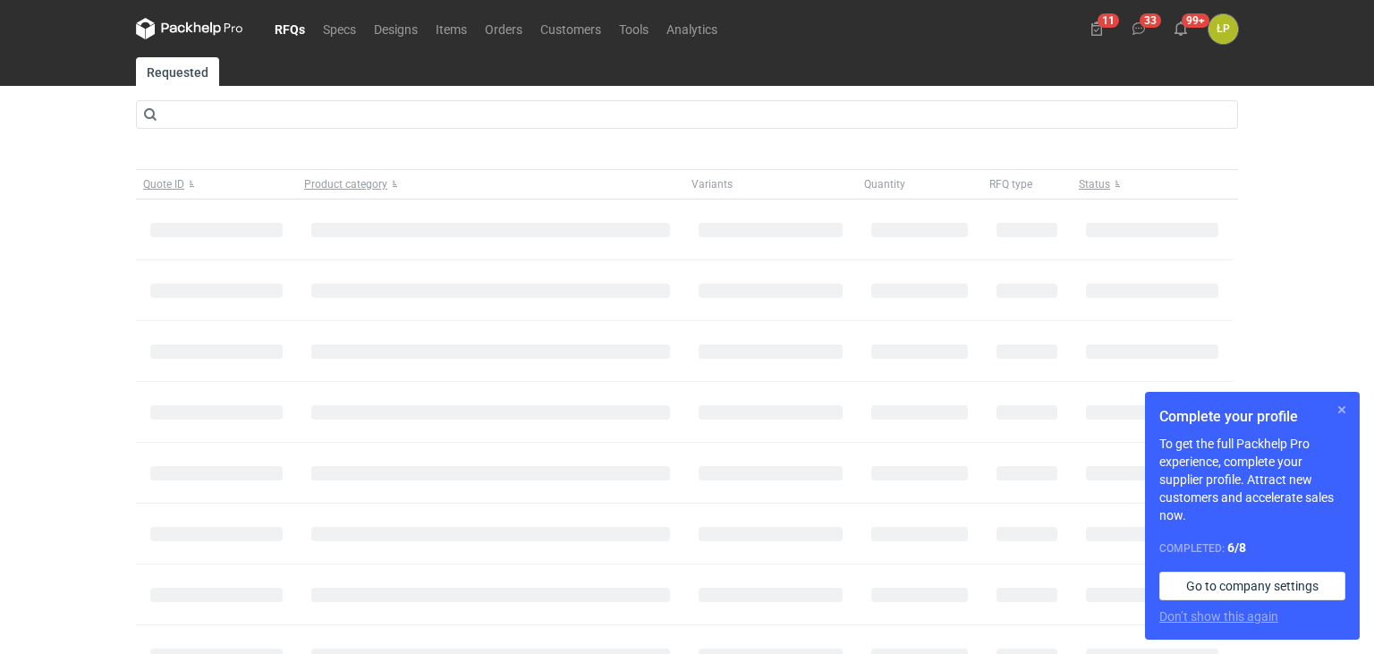
click at [1341, 414] on button "button" at bounding box center [1341, 409] width 21 height 21
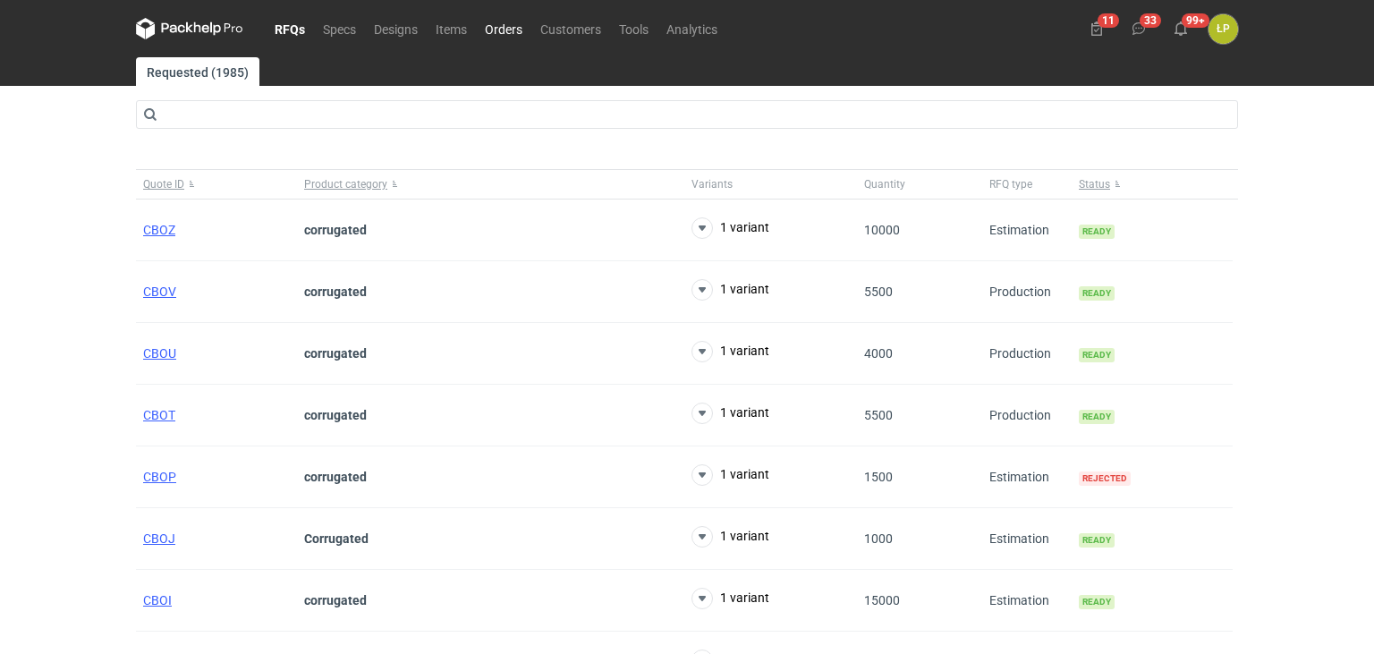
click at [522, 27] on link "Orders" at bounding box center [503, 28] width 55 height 21
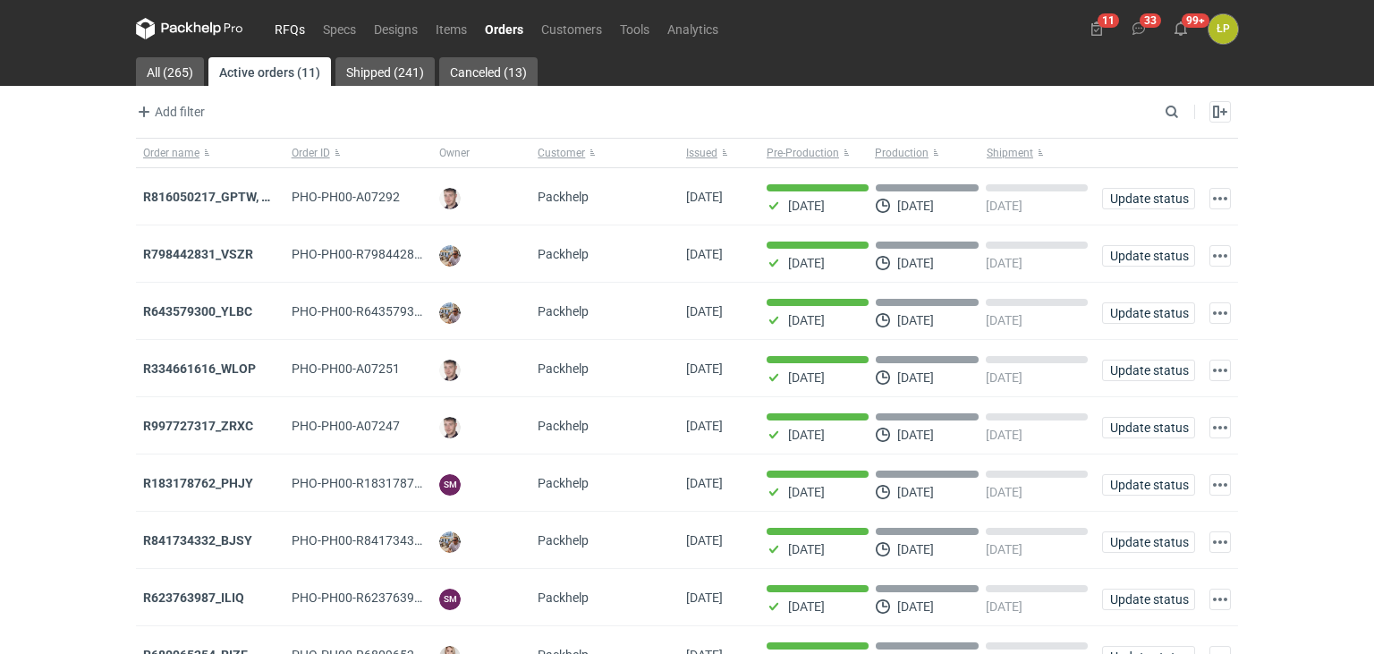
click at [300, 28] on link "RFQs" at bounding box center [290, 28] width 48 height 21
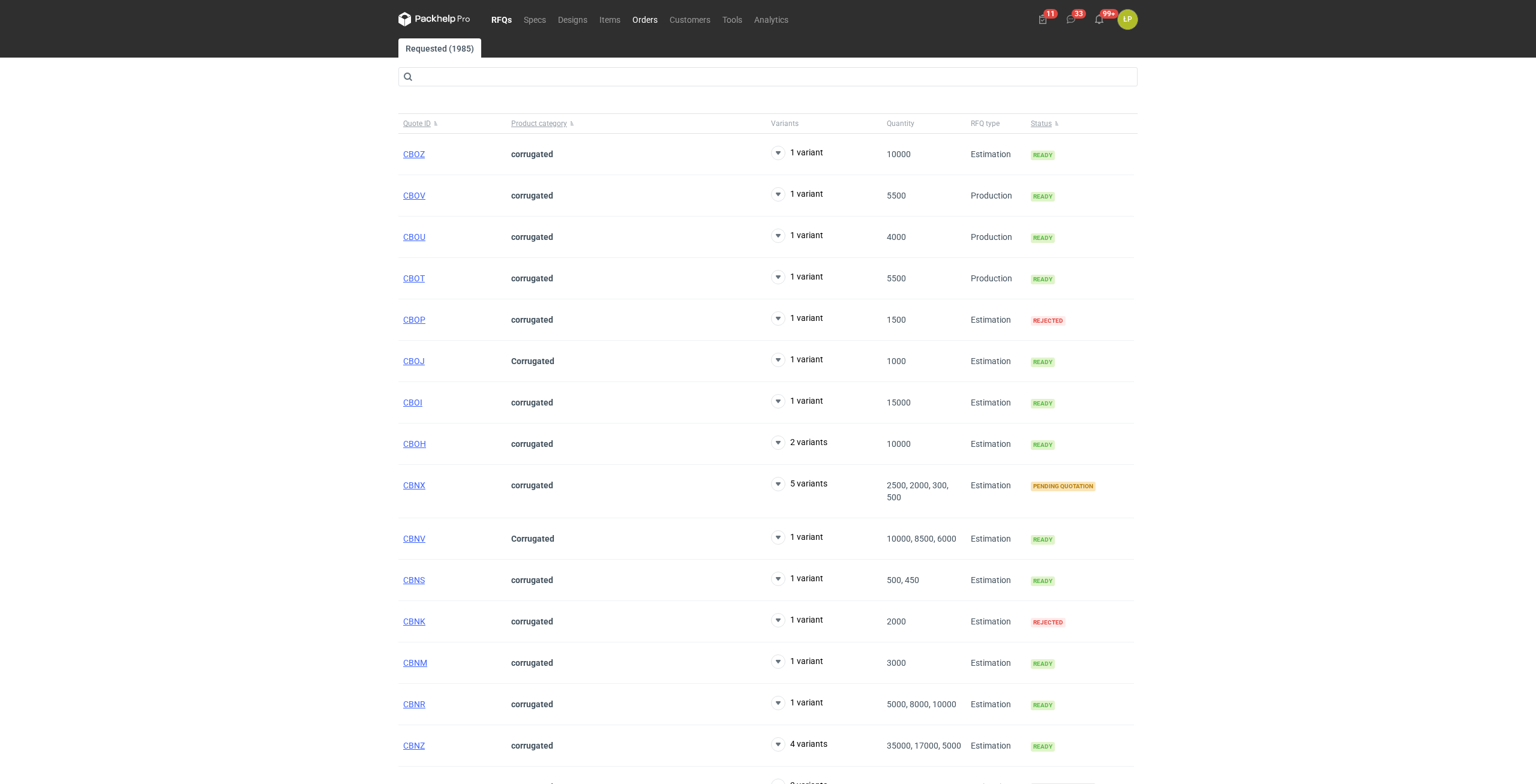
click at [633, 23] on link "Orders" at bounding box center [645, 19] width 37 height 14
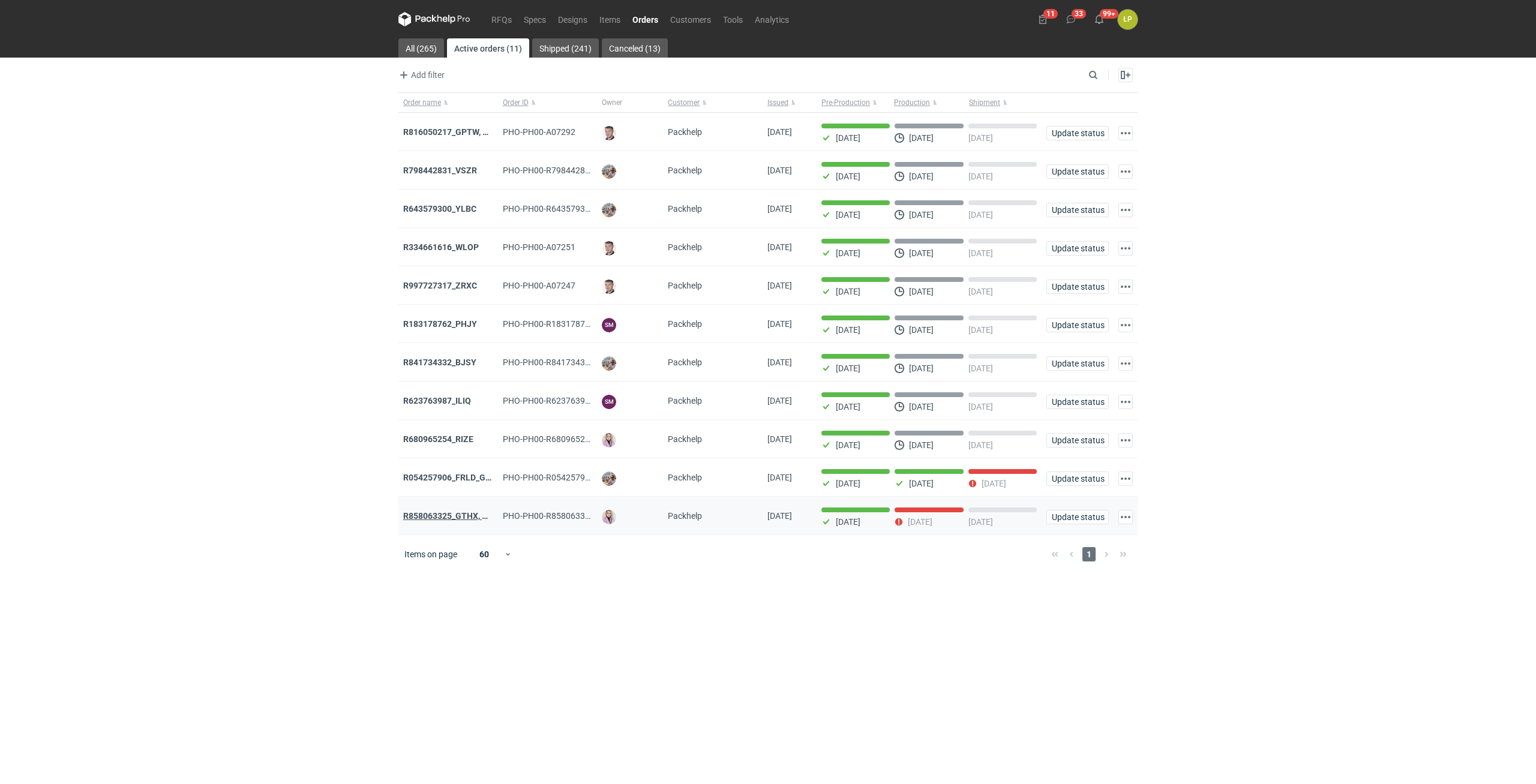
click at [425, 438] on strong "R858063325_GTHX, NNPL, JAAG, JGXY, QTVD, WZHN, ITNR, EUMI" at bounding box center [528, 516] width 250 height 9
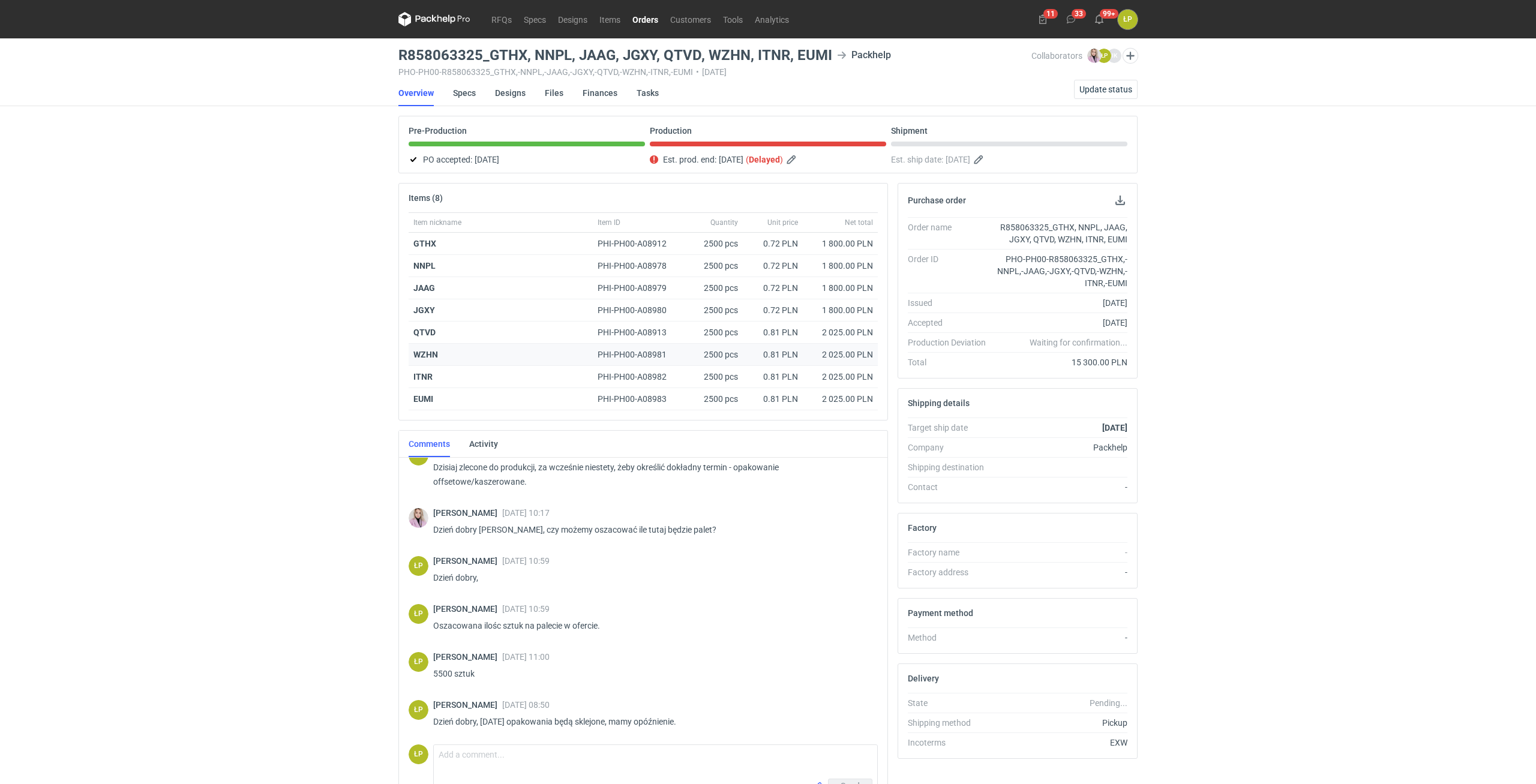
scroll to position [319, 0]
